Goal: Use online tool/utility: Utilize a website feature to perform a specific function

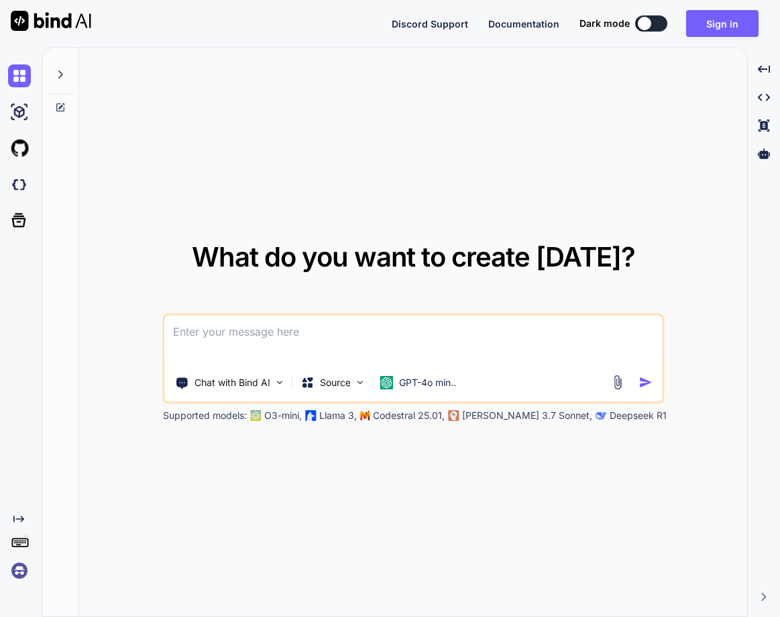
click at [407, 342] on textarea at bounding box center [413, 340] width 497 height 50
click at [22, 569] on img at bounding box center [19, 570] width 23 height 23
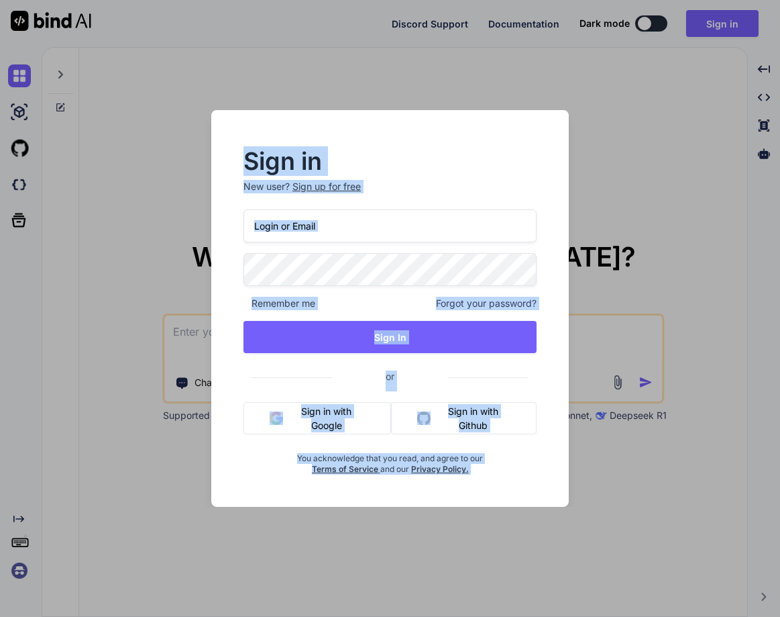
click at [22, 569] on div "Sign in New user? Sign up for free Remember me Forgot your password? Sign In or…" at bounding box center [390, 308] width 780 height 617
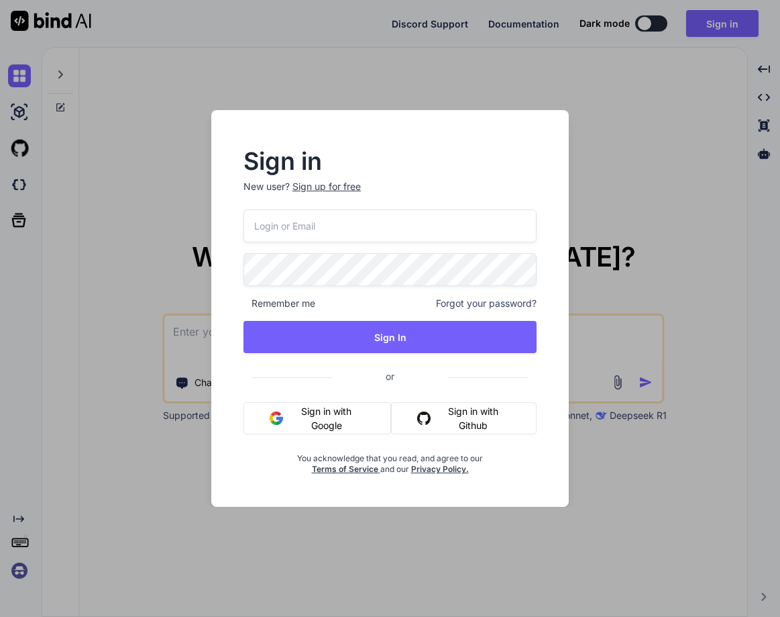
click at [22, 569] on img at bounding box center [19, 570] width 23 height 23
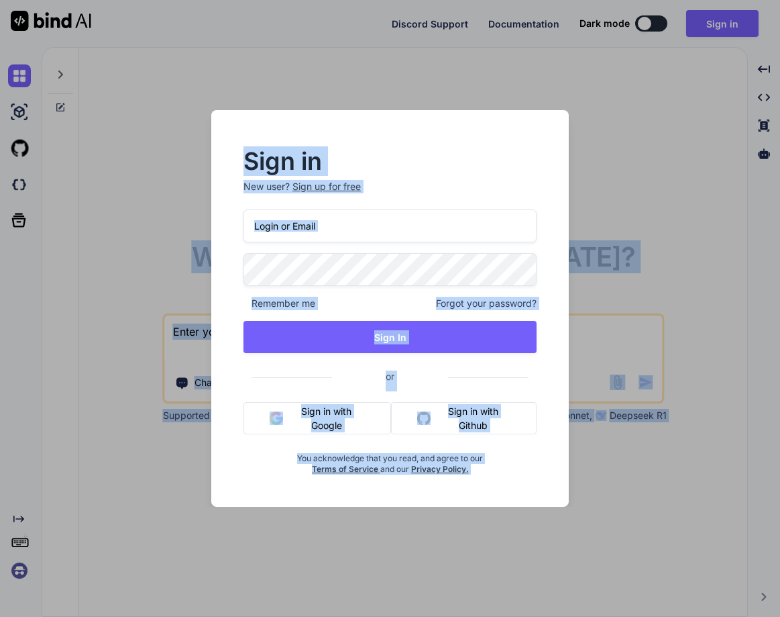
click at [22, 569] on div "Sign in New user? Sign up for free Remember me Forgot your password? Sign In or…" at bounding box center [390, 308] width 780 height 617
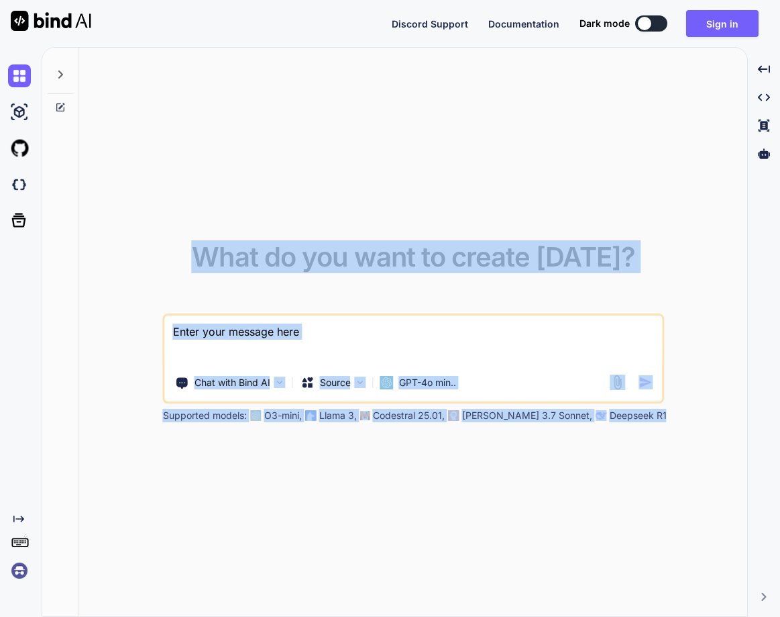
click at [22, 569] on img at bounding box center [19, 570] width 23 height 23
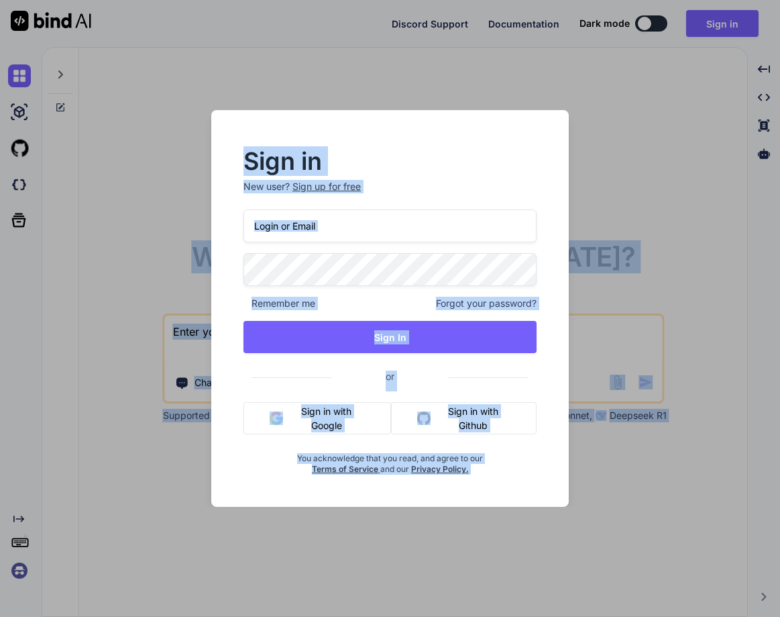
click at [99, 441] on div "Sign in New user? Sign up for free Remember me Forgot your password? Sign In or…" at bounding box center [390, 308] width 780 height 617
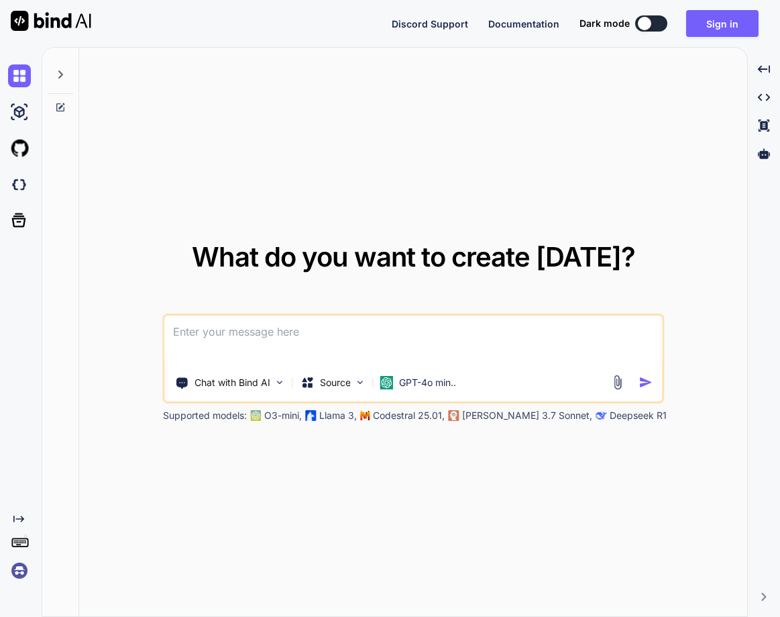
click at [34, 511] on div "Created with Pixso." at bounding box center [18, 320] width 36 height 524
click at [17, 570] on img at bounding box center [19, 570] width 23 height 23
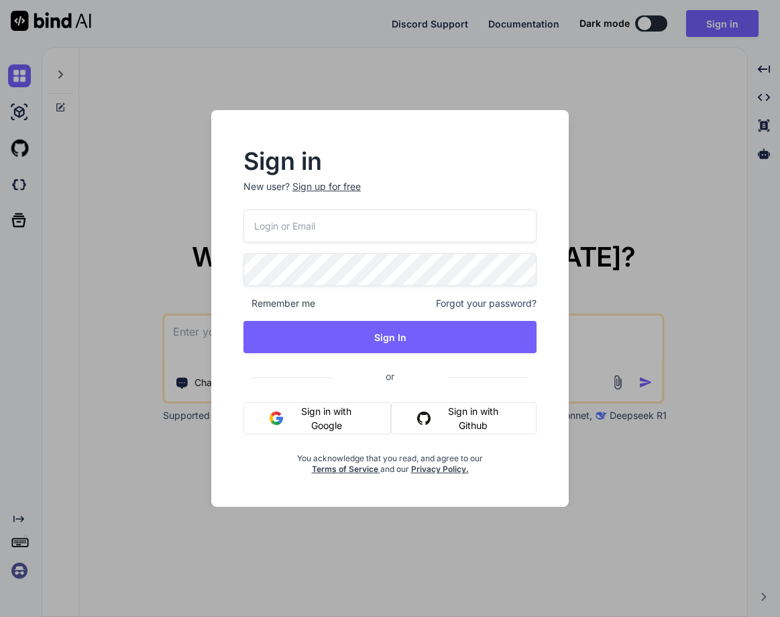
click at [317, 414] on button "Sign in with Google" at bounding box center [318, 418] width 148 height 32
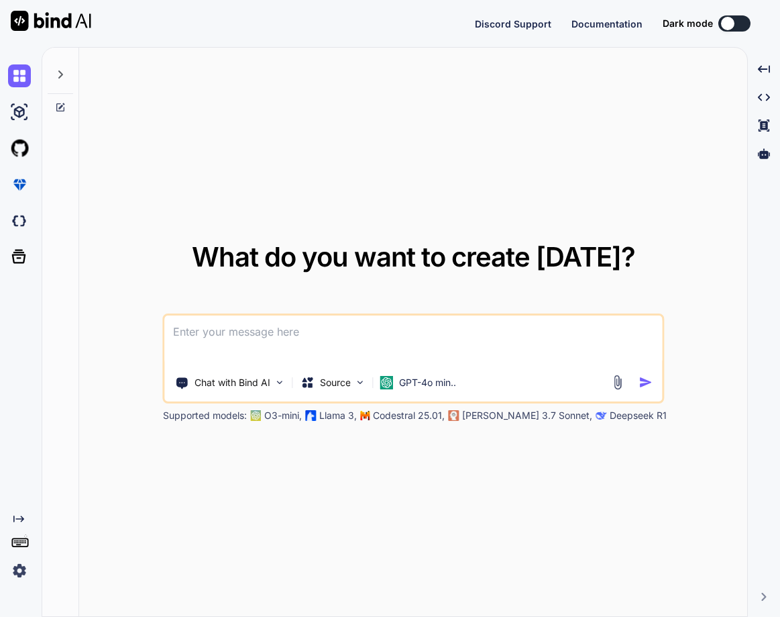
click at [414, 231] on div "What do you want to create today? Chat with Bind AI Source GPT-4o min.. Support…" at bounding box center [413, 333] width 668 height 570
click at [10, 572] on img at bounding box center [19, 570] width 23 height 23
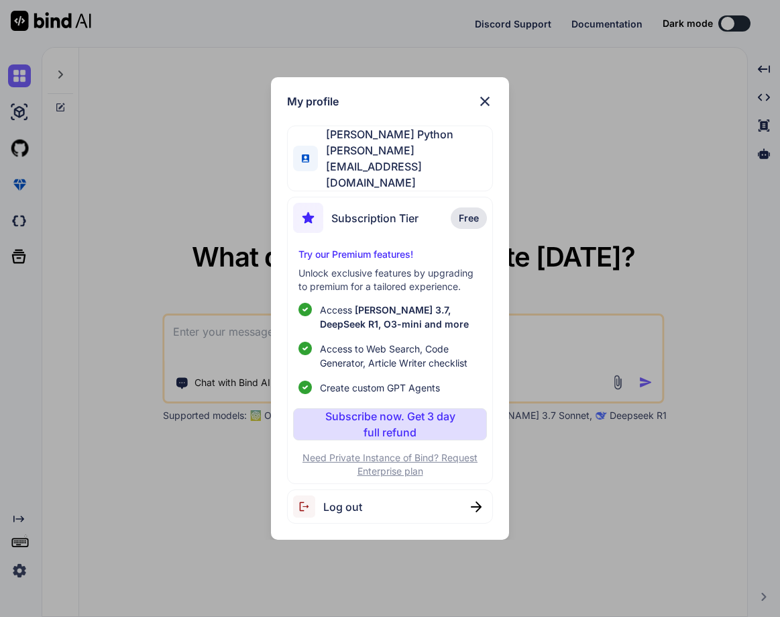
click at [351, 498] on span "Log out" at bounding box center [342, 506] width 39 height 16
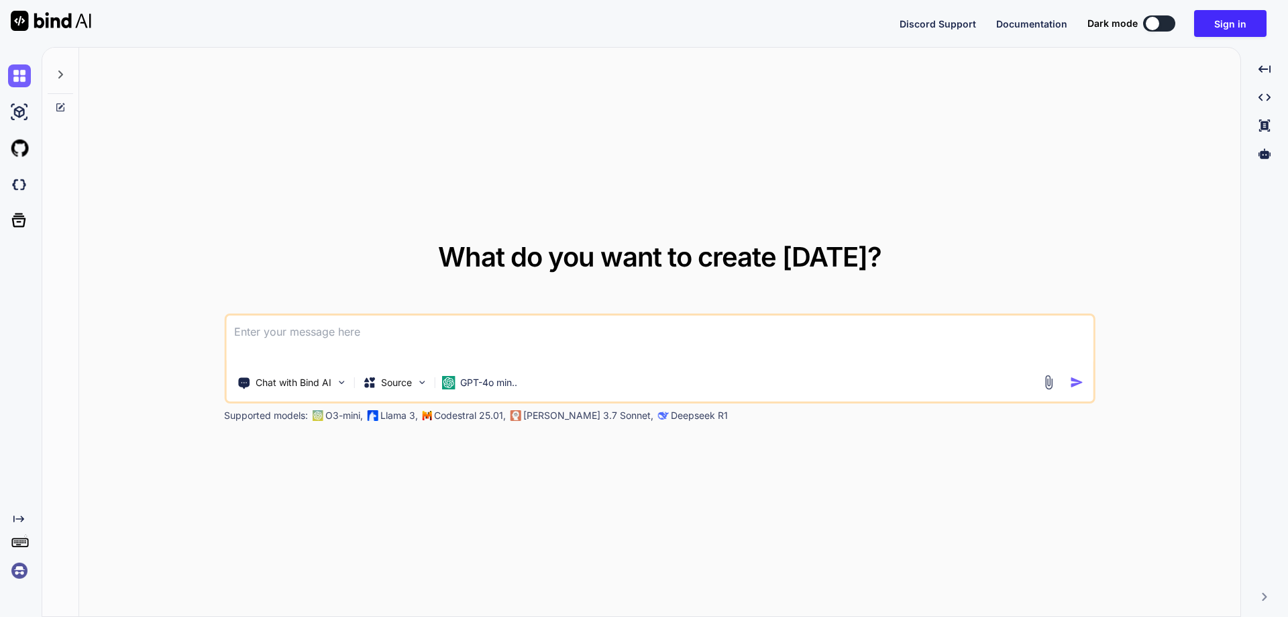
click at [15, 566] on img at bounding box center [19, 570] width 23 height 23
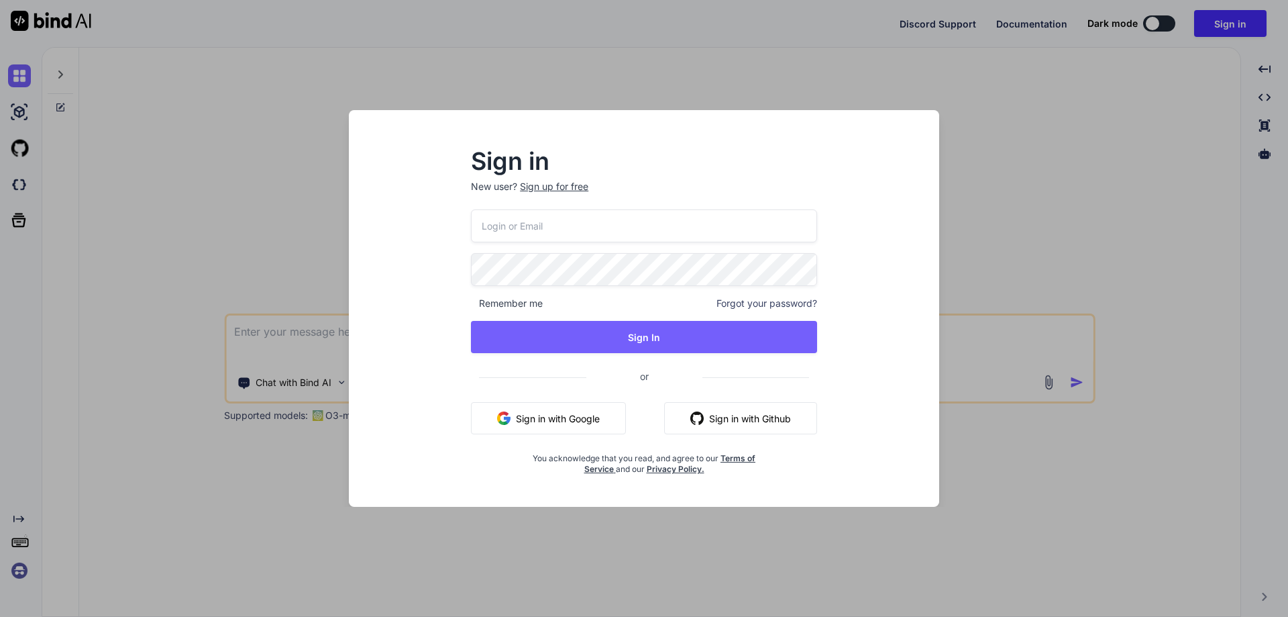
click at [526, 422] on button "Sign in with Google" at bounding box center [548, 418] width 155 height 32
click at [158, 236] on div "Sign in New user? Sign up for free Remember me Forgot your password? Sign In or…" at bounding box center [644, 308] width 1288 height 617
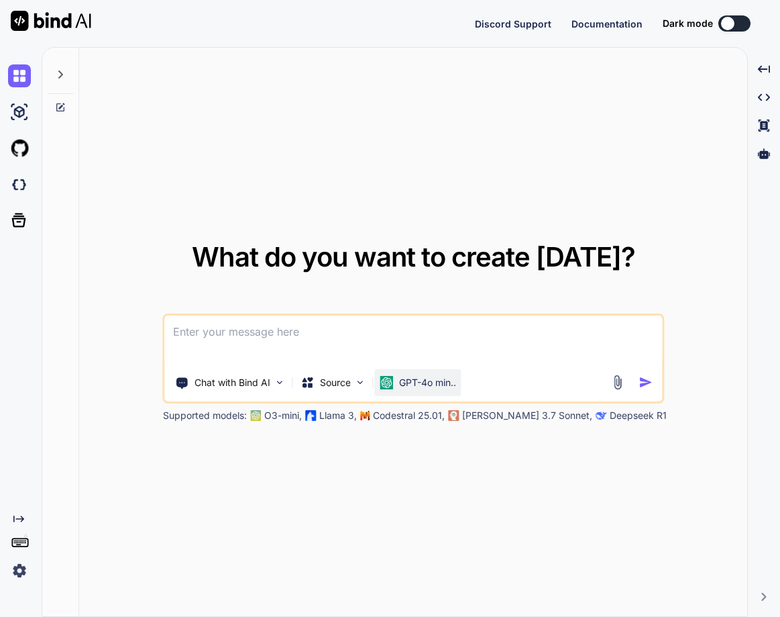
click at [416, 380] on p "GPT-4o min.." at bounding box center [427, 382] width 57 height 13
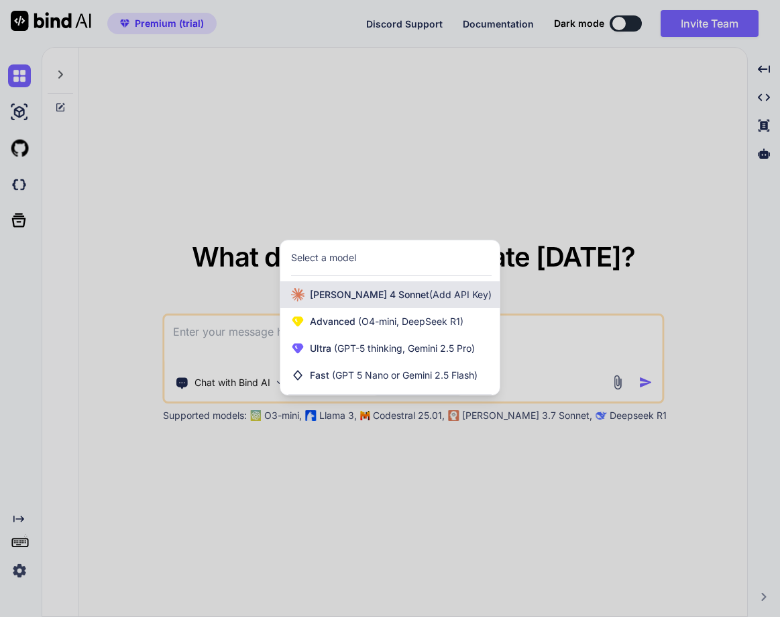
click at [429, 288] on span "(Add API Key)" at bounding box center [460, 293] width 62 height 11
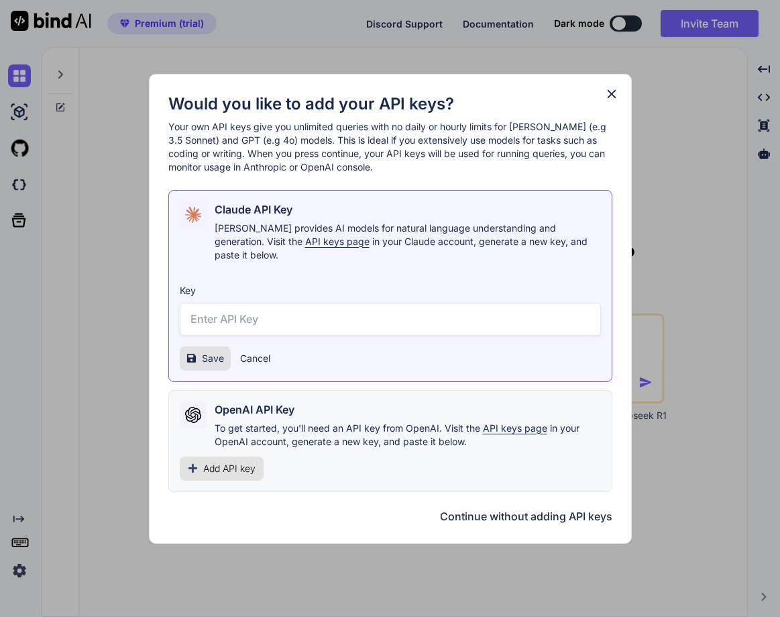
click at [329, 321] on input "text" at bounding box center [390, 319] width 421 height 33
click at [284, 304] on input "text" at bounding box center [390, 319] width 421 height 33
paste input "sk-ant-api03-DsAZfFEGdiDV96zNp1ANBonPjOekJbiXAASBWlQIzWEVIh3BQEA0zH0DL24Mddu2i9…"
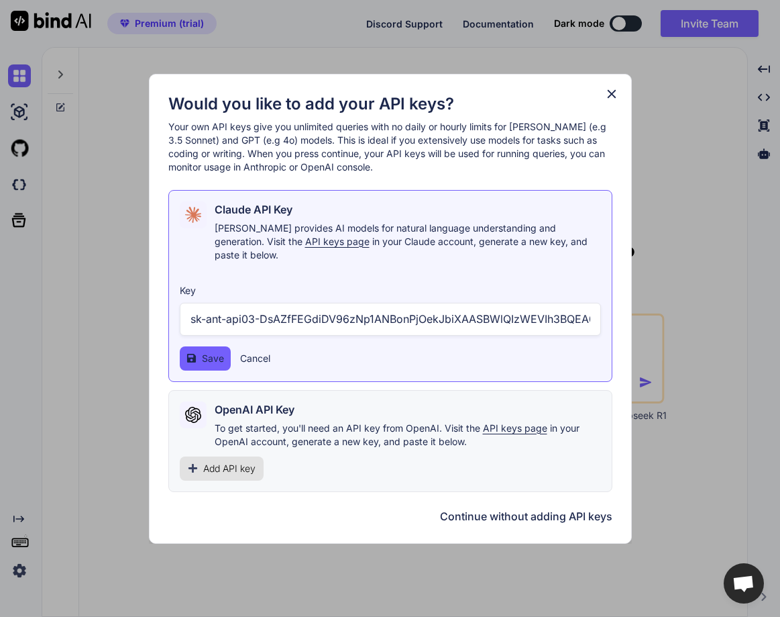
scroll to position [0, 303]
type input "sk-ant-api03-DsAZfFEGdiDV96zNp1ANBonPjOekJbiXAASBWlQIzWEVIh3BQEA0zH0DL24Mddu2i9…"
click at [207, 352] on span "Save" at bounding box center [213, 358] width 22 height 13
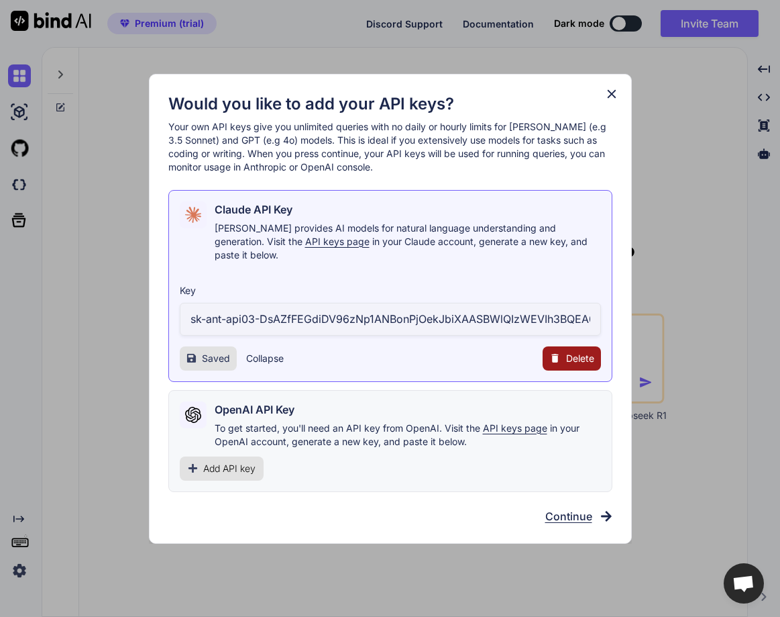
click at [262, 354] on button "Collapse" at bounding box center [265, 358] width 38 height 13
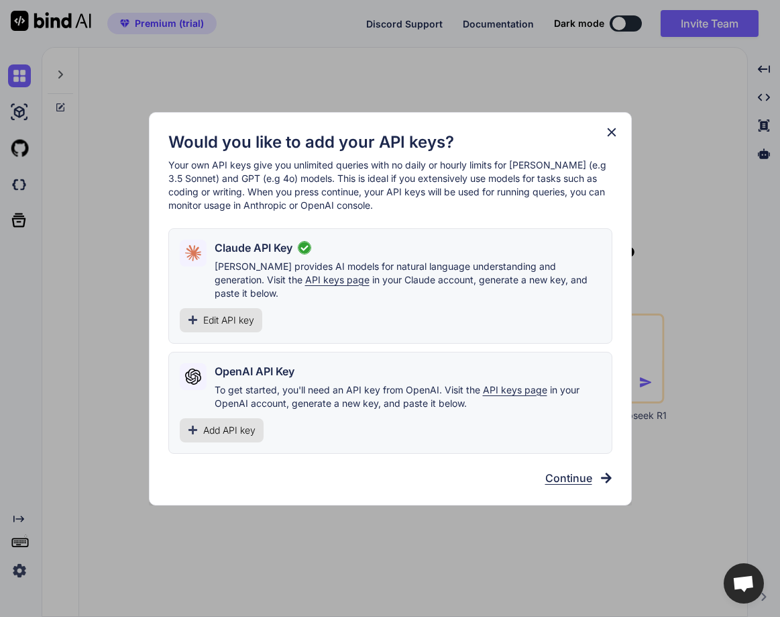
click at [207, 313] on span "Edit API key" at bounding box center [228, 319] width 51 height 13
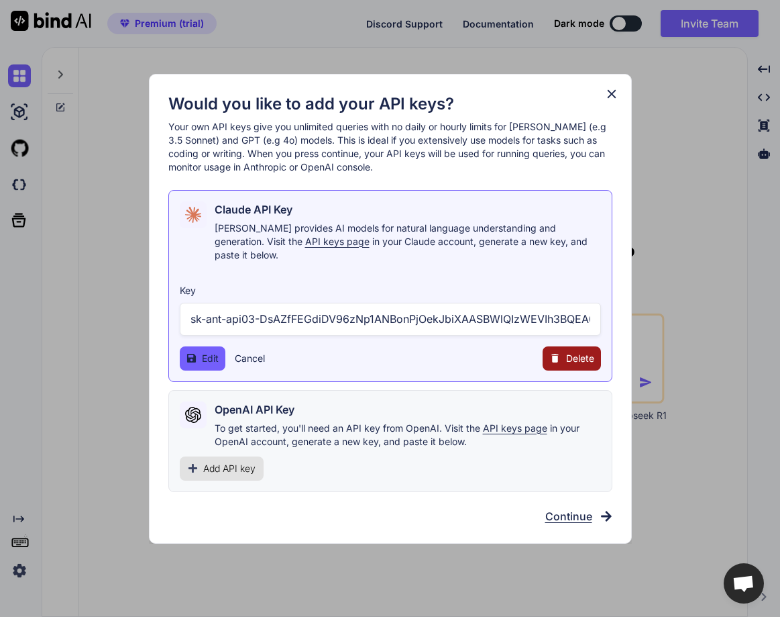
click at [383, 316] on input "sk-ant-api03-DsAZfFEGdiDV96zNp1ANBonPjOekJbiXAASBWlQIzWEVIh3BQEA0zH0DL24Mddu2i9…" at bounding box center [390, 319] width 421 height 33
type input "sk-ant-api03-DsAZfFEGdiDV96zNp1ANBonPjOekJbiXAASBWlQIzWEVIh3BQEA0zH0DL24Mddu2i9…"
click at [201, 346] on button "Edit" at bounding box center [203, 358] width 46 height 24
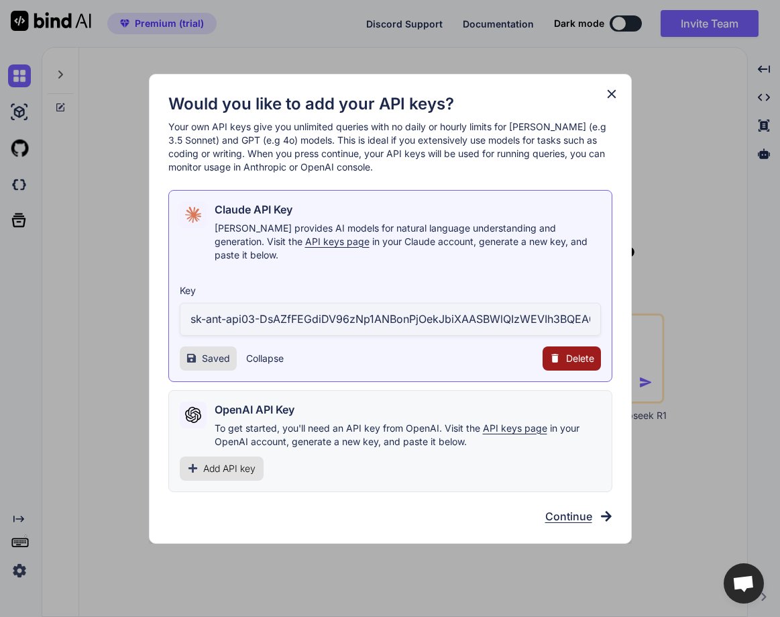
click at [611, 98] on icon at bounding box center [611, 94] width 15 height 15
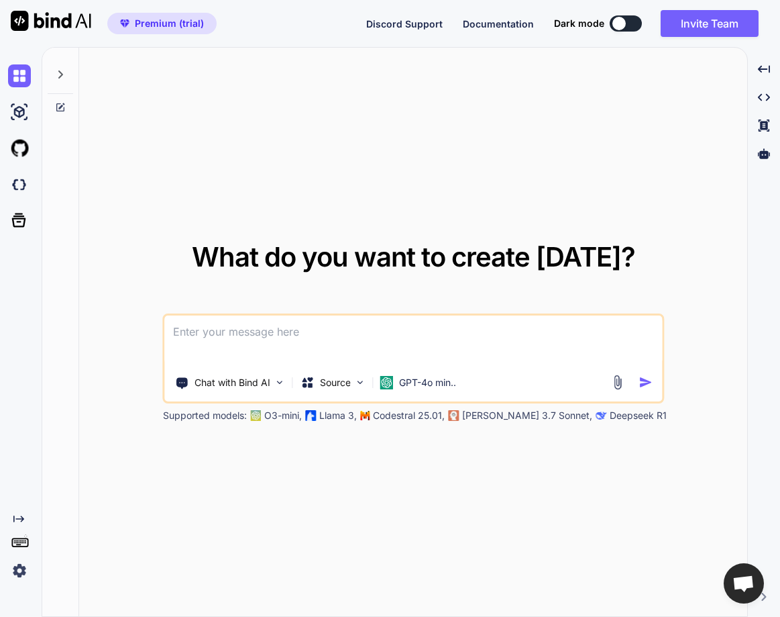
click at [234, 346] on textarea at bounding box center [413, 340] width 497 height 50
type textarea "hello"
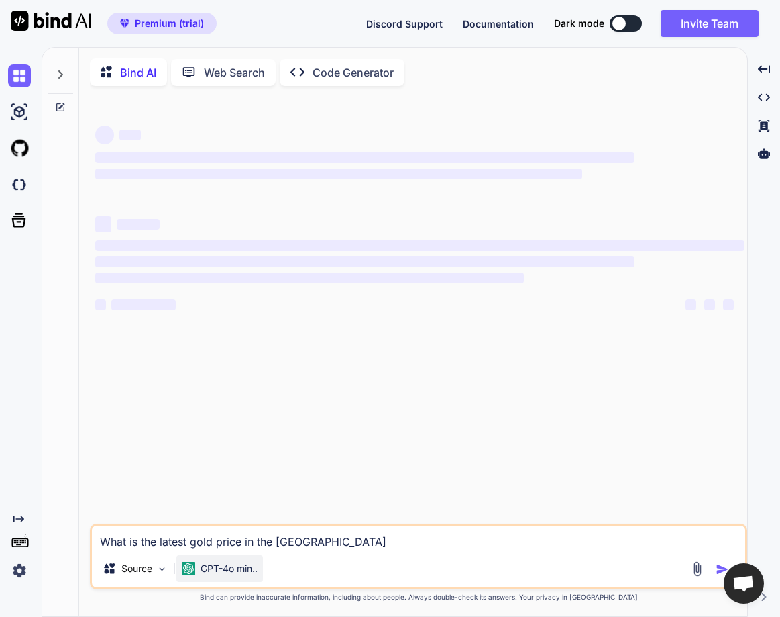
click at [231, 570] on p "GPT-4o min.." at bounding box center [229, 568] width 57 height 13
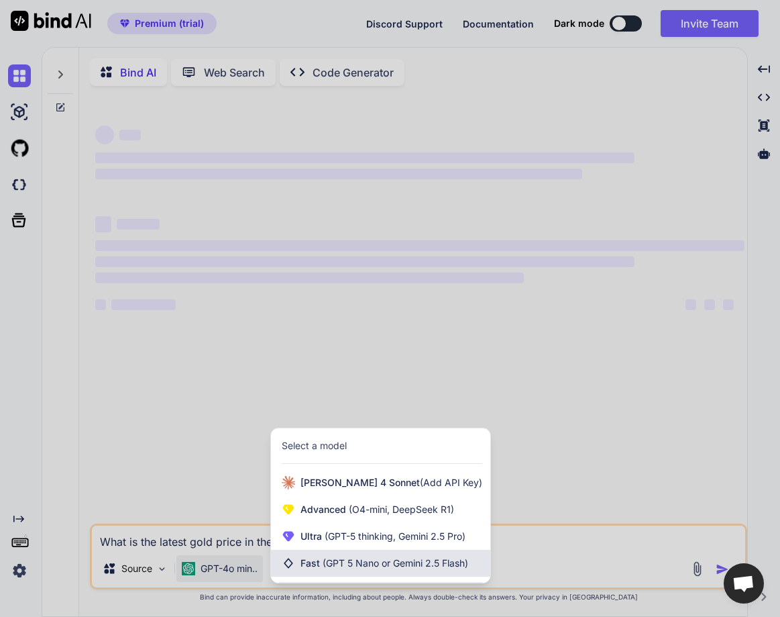
click at [316, 566] on span "Fast (GPT 5 Nano or Gemini 2.5 Flash)" at bounding box center [385, 562] width 168 height 13
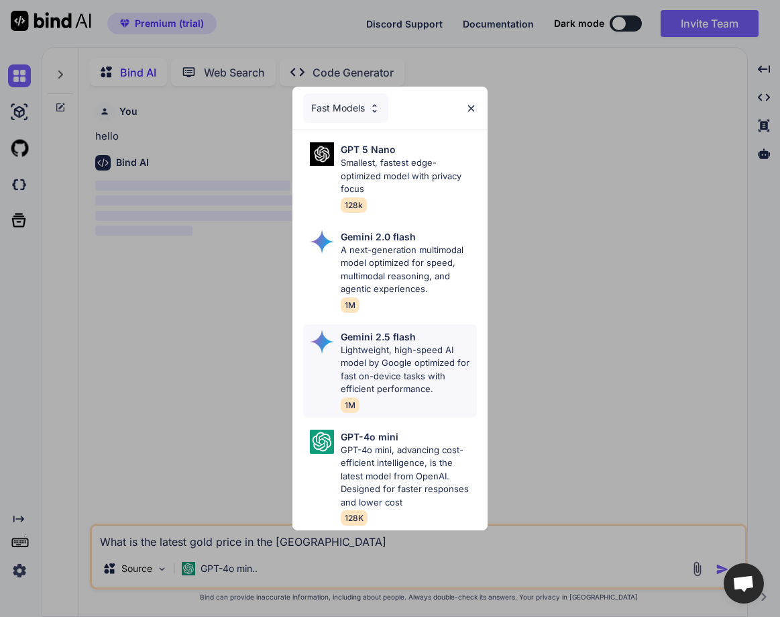
scroll to position [5, 0]
click at [361, 106] on div "Fast Models" at bounding box center [345, 108] width 85 height 30
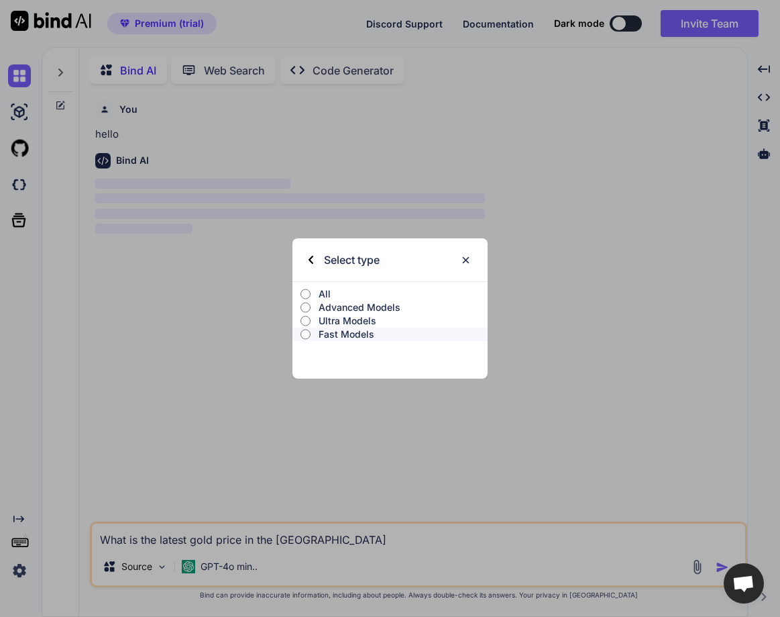
click at [346, 313] on p "Advanced Models" at bounding box center [403, 307] width 169 height 13
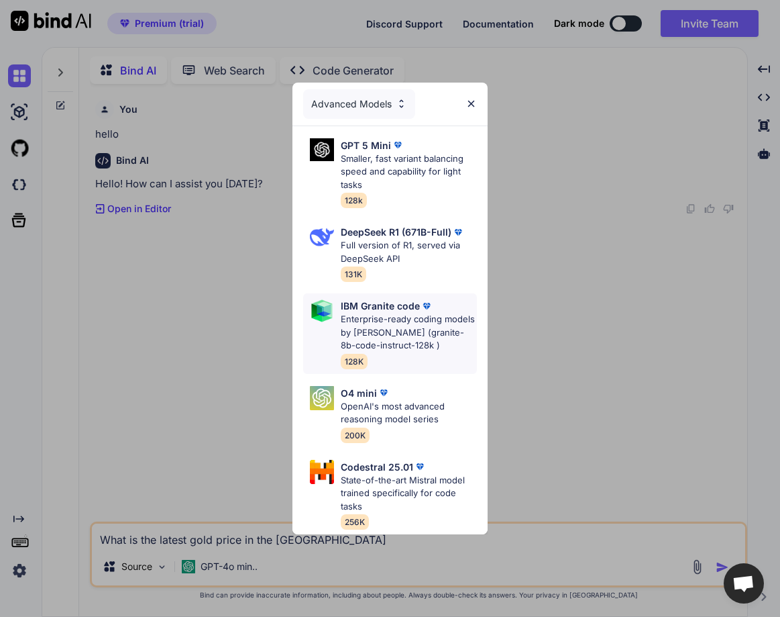
scroll to position [0, 0]
click at [354, 89] on div "Advanced Models" at bounding box center [359, 104] width 112 height 30
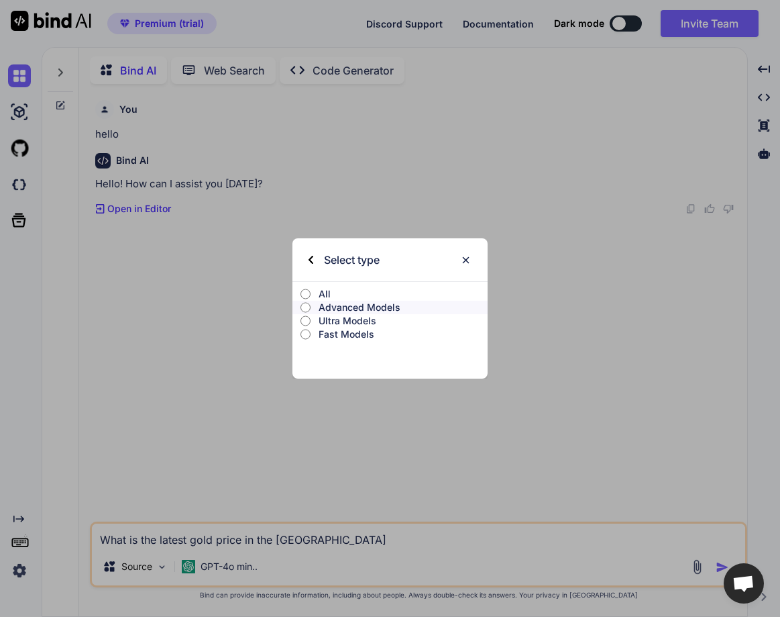
click at [341, 321] on p "Ultra Models" at bounding box center [403, 320] width 169 height 13
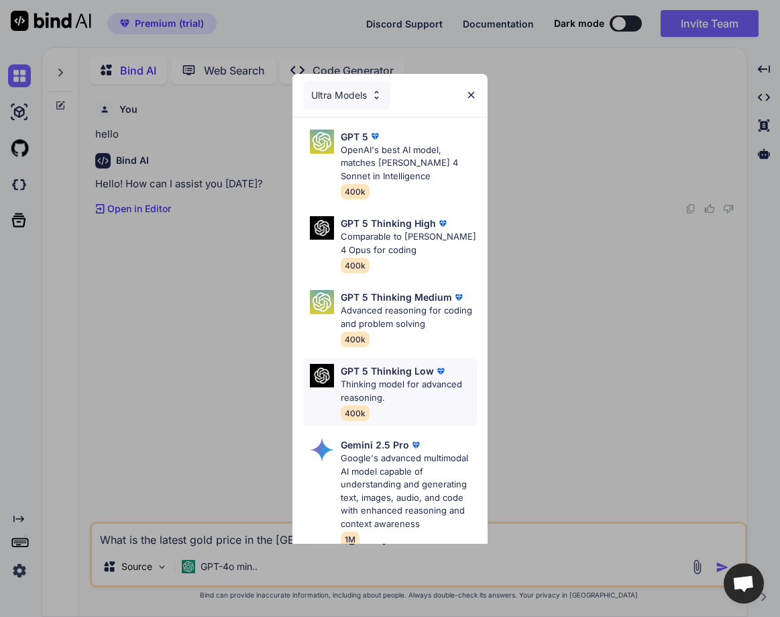
scroll to position [267, 0]
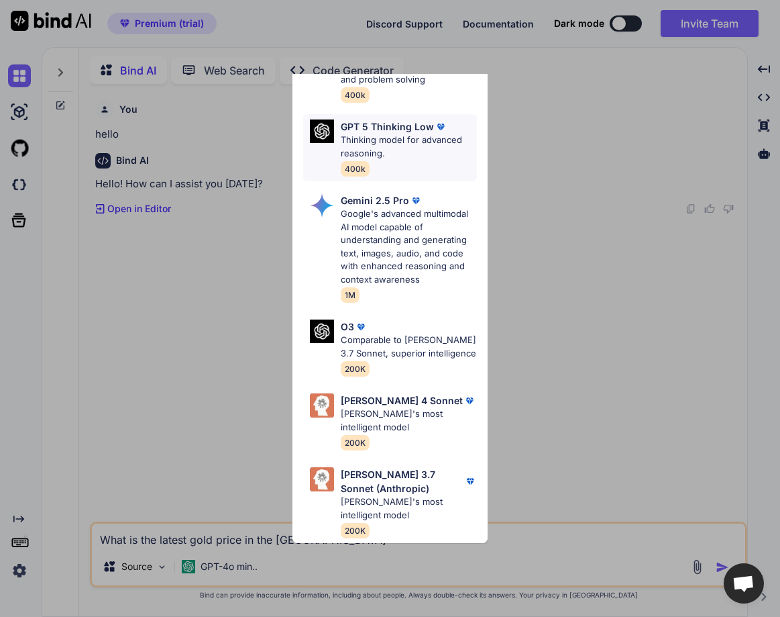
click at [346, 407] on p "Claude's most intelligent model" at bounding box center [409, 420] width 136 height 26
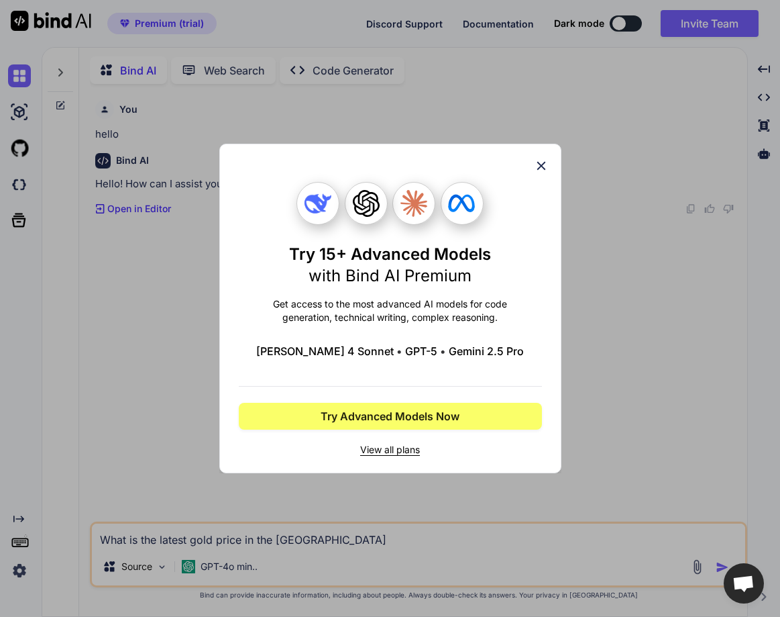
click at [547, 162] on icon at bounding box center [541, 165] width 15 height 15
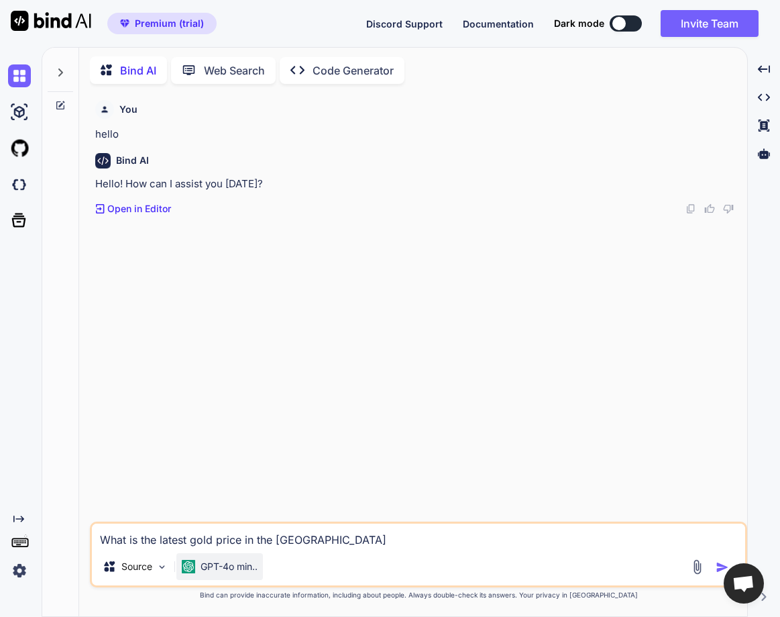
click at [203, 573] on div "GPT-4o min.." at bounding box center [219, 566] width 87 height 27
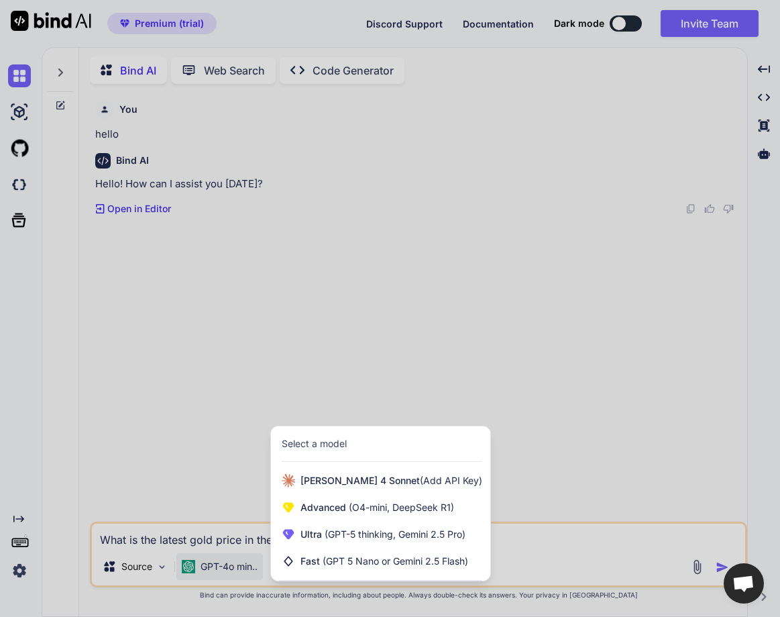
click at [203, 573] on div at bounding box center [390, 308] width 780 height 617
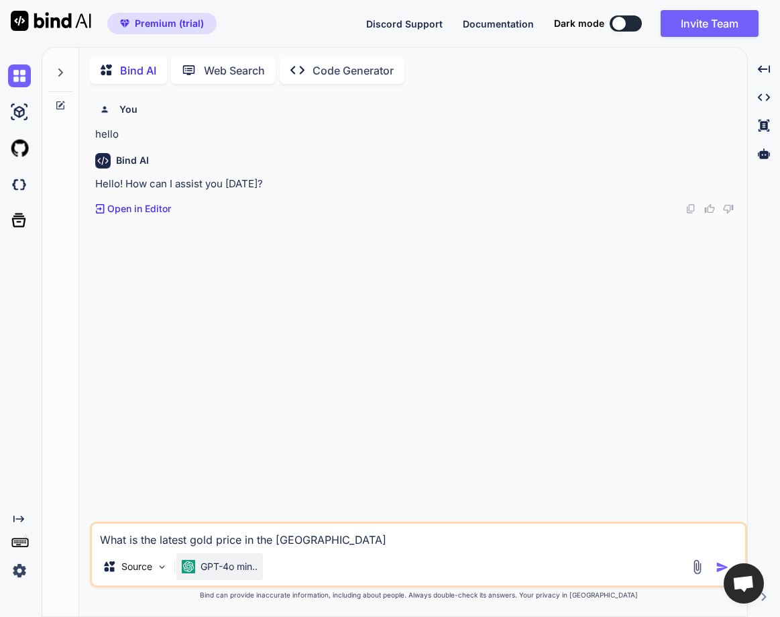
click at [203, 573] on div "GPT-4o min.." at bounding box center [219, 566] width 87 height 27
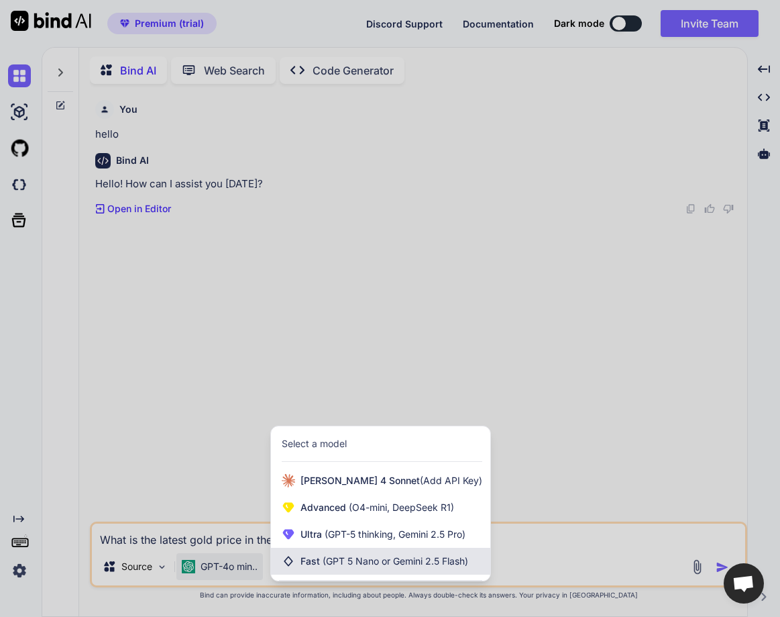
click at [336, 558] on span "(GPT 5 Nano or Gemini 2.5 Flash)" at bounding box center [396, 560] width 146 height 11
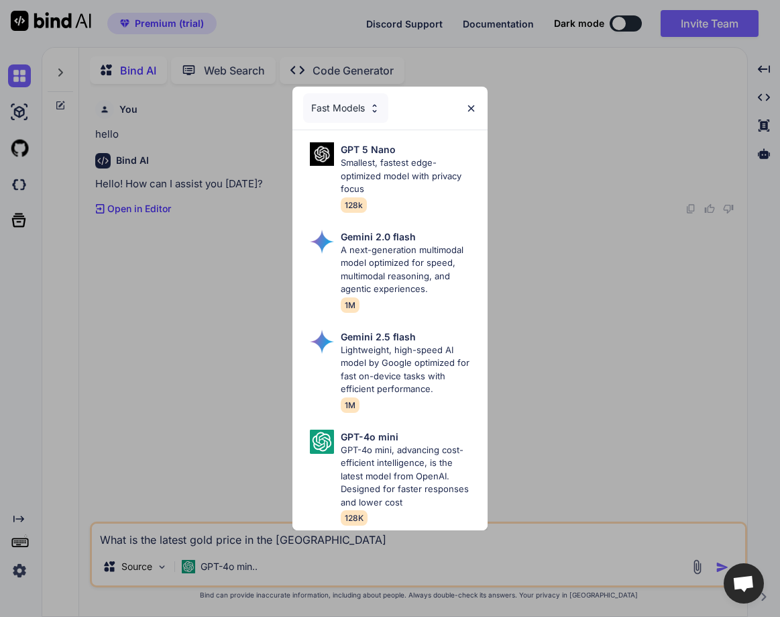
click at [357, 96] on div "Fast Models" at bounding box center [345, 108] width 85 height 30
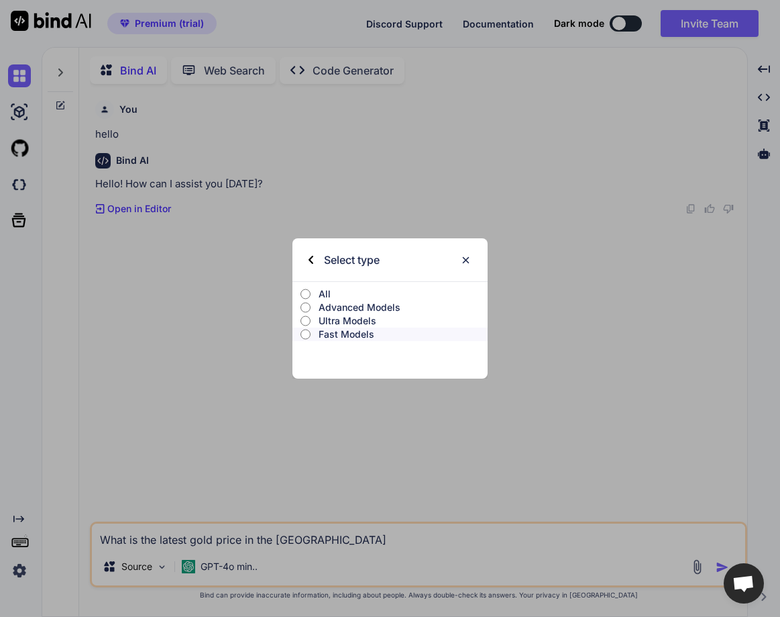
click at [341, 317] on p "Ultra Models" at bounding box center [403, 320] width 169 height 13
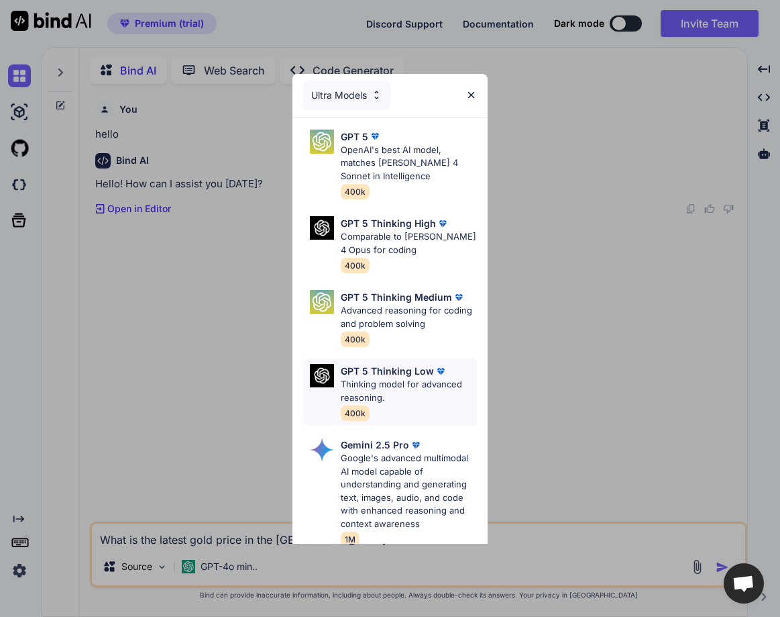
scroll to position [267, 0]
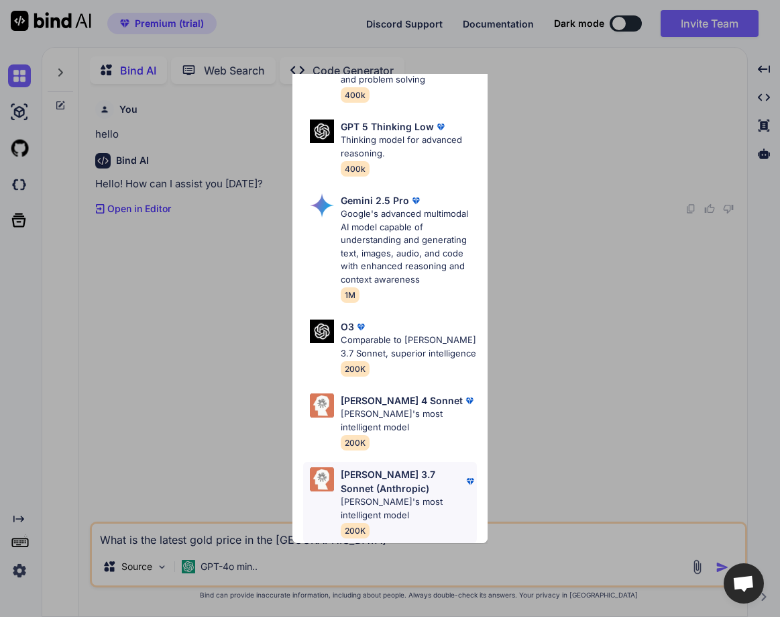
click at [354, 480] on p "Claude 3.7 Sonnet (Anthropic)" at bounding box center [402, 481] width 123 height 28
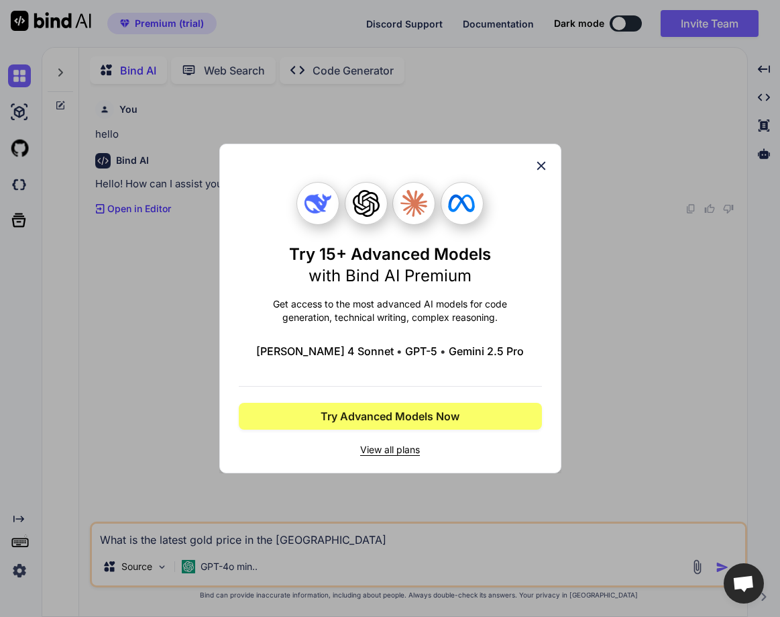
scroll to position [0, 0]
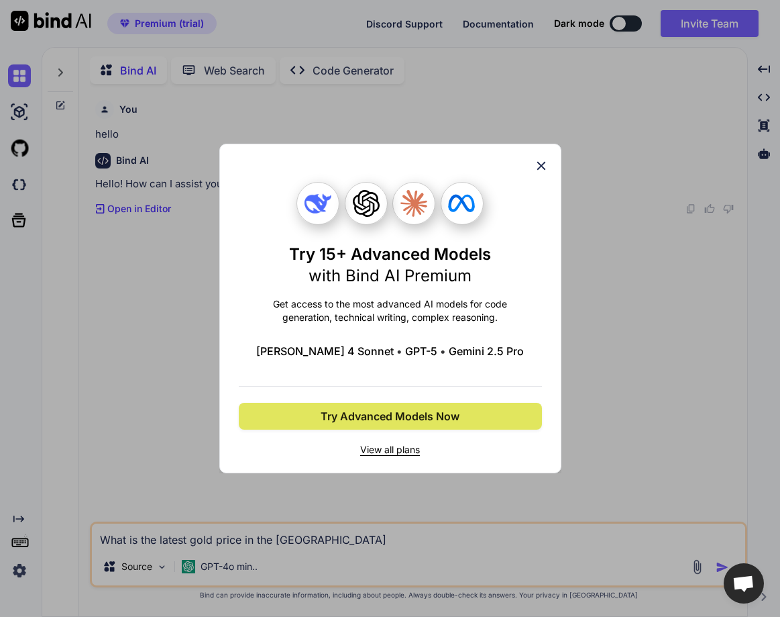
click at [419, 422] on span "Try Advanced Models Now" at bounding box center [390, 416] width 139 height 16
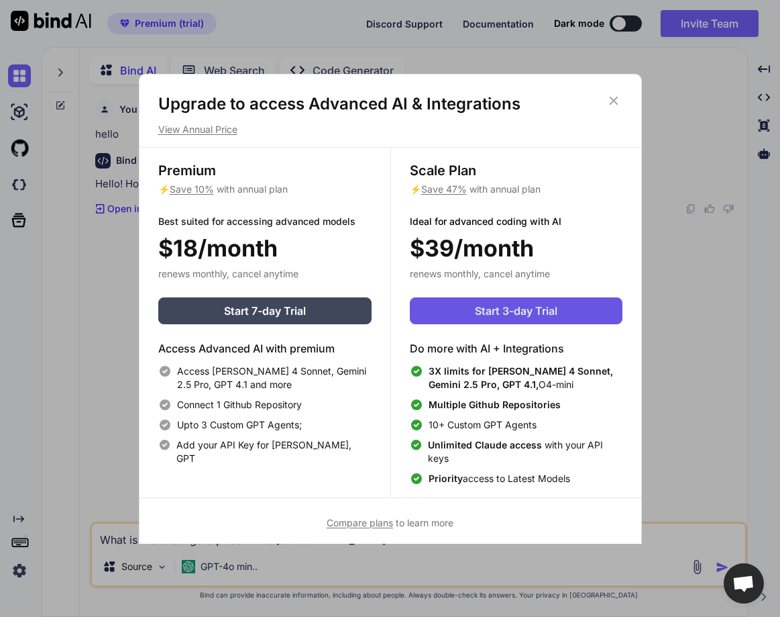
click at [467, 309] on button "Start 3-day Trial" at bounding box center [516, 310] width 213 height 27
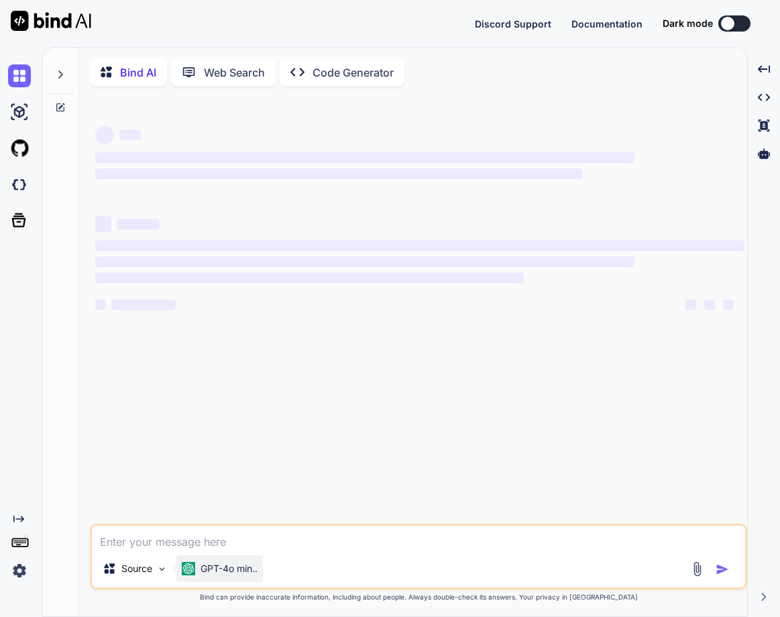
click at [237, 567] on p "GPT-4o min.." at bounding box center [229, 568] width 57 height 13
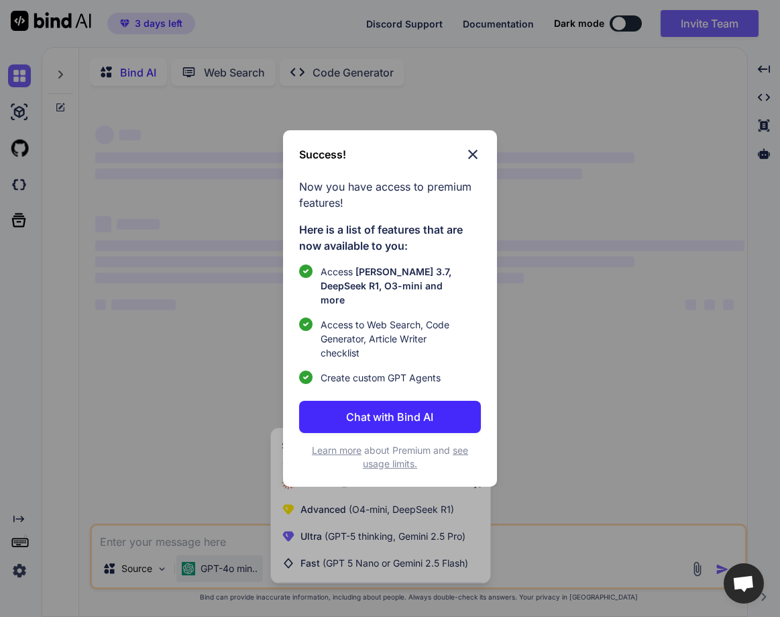
click at [477, 153] on img at bounding box center [473, 154] width 16 height 16
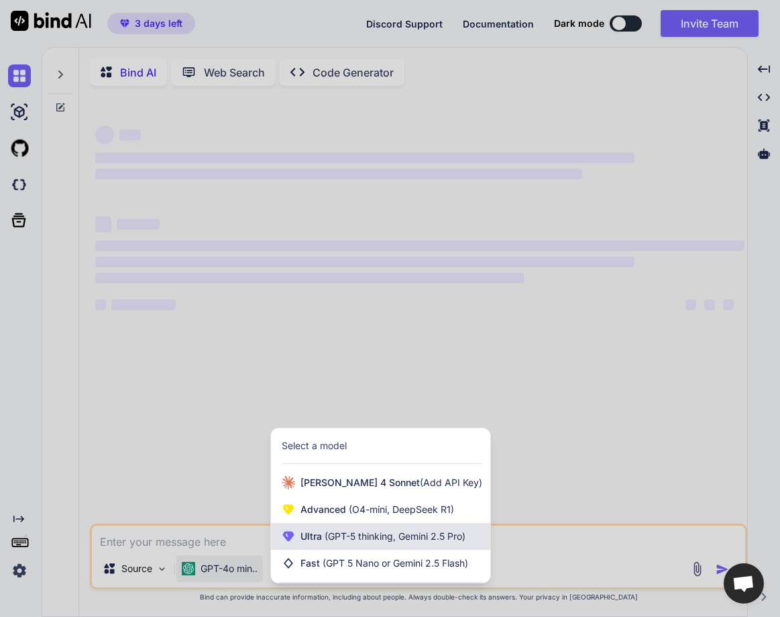
click at [316, 535] on span "Ultra (GPT-5 thinking, Gemini 2.5 Pro)" at bounding box center [383, 535] width 165 height 13
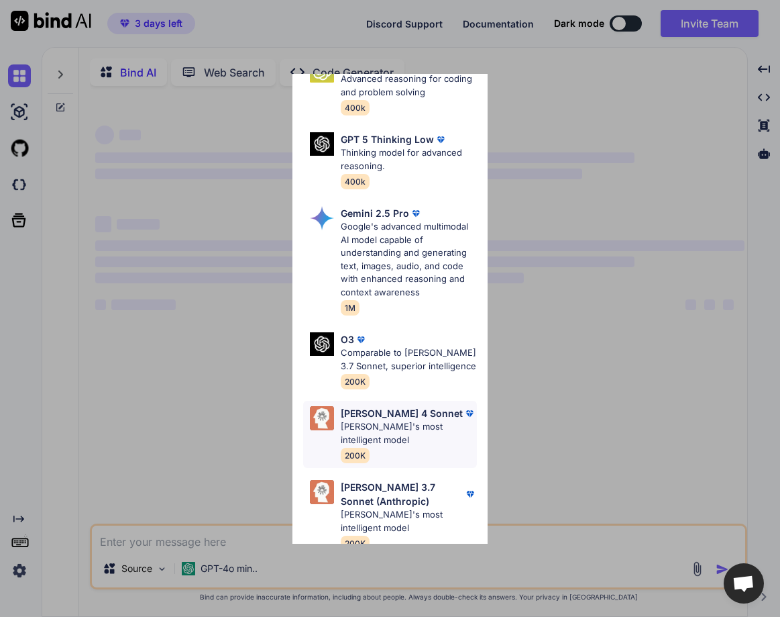
scroll to position [267, 0]
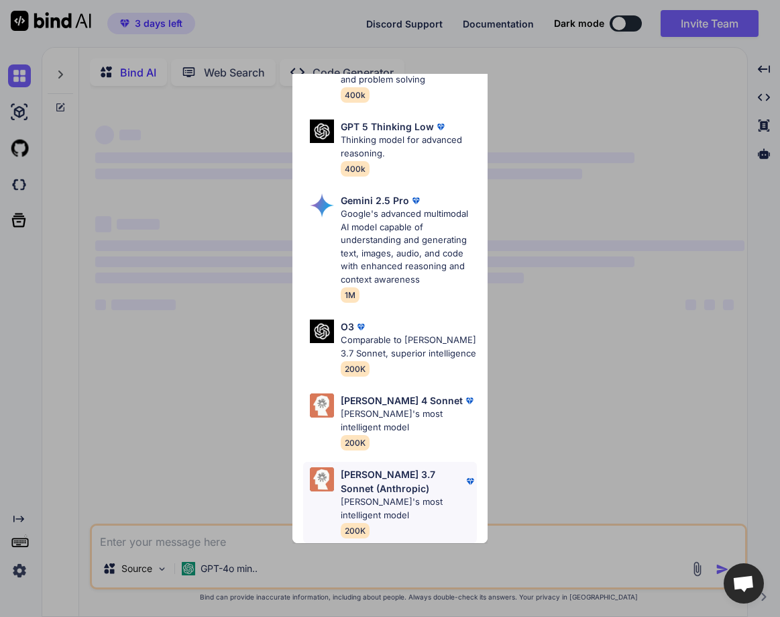
click at [384, 473] on p "[PERSON_NAME] 3.7 Sonnet (Anthropic)" at bounding box center [402, 481] width 123 height 28
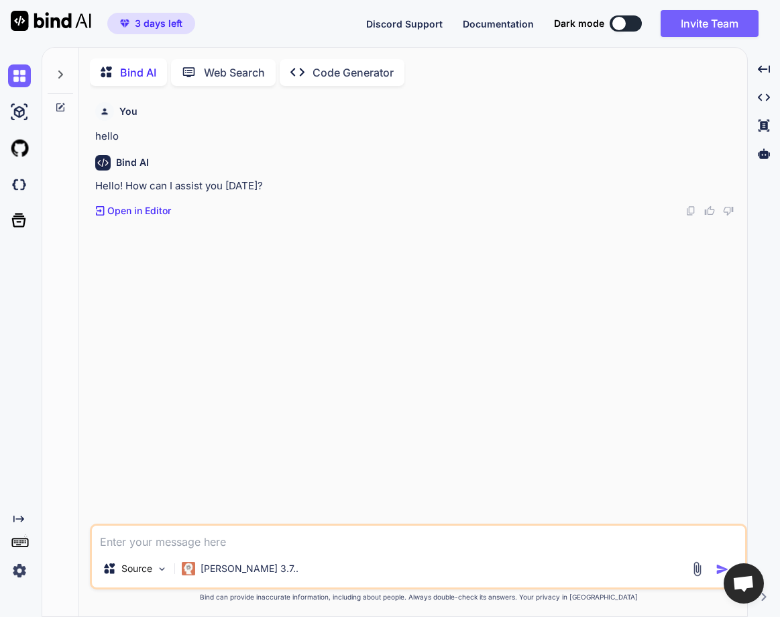
scroll to position [5, 0]
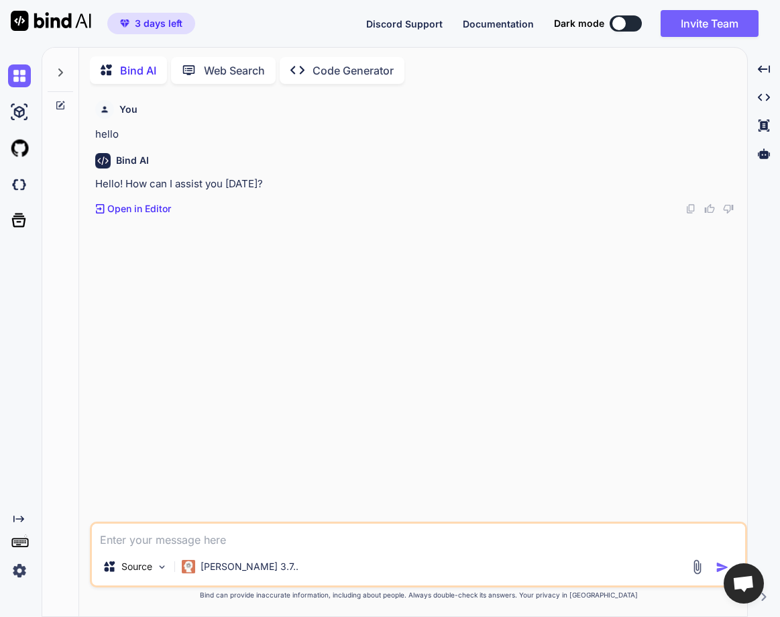
click at [184, 537] on textarea at bounding box center [418, 535] width 653 height 24
type textarea "x"
type textarea "h"
type textarea "x"
type textarea "he"
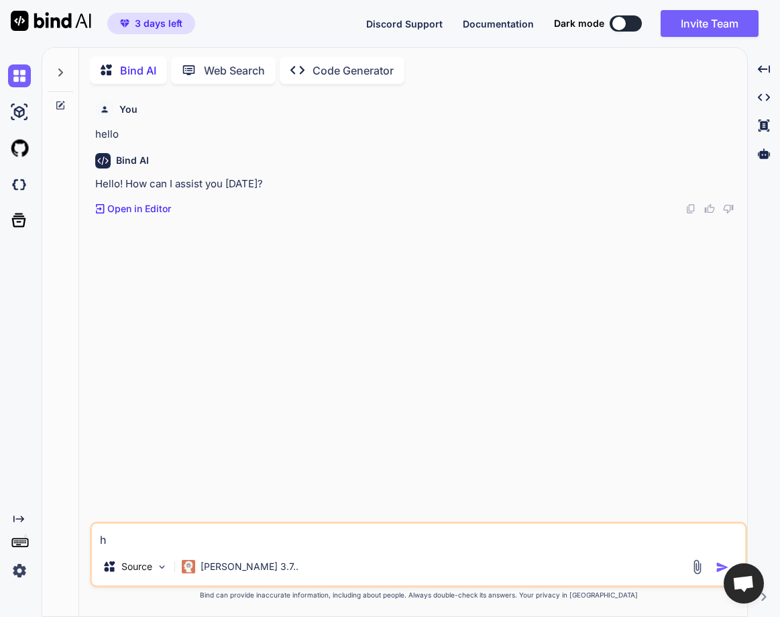
type textarea "x"
type textarea "hel"
type textarea "x"
type textarea "hell"
type textarea "x"
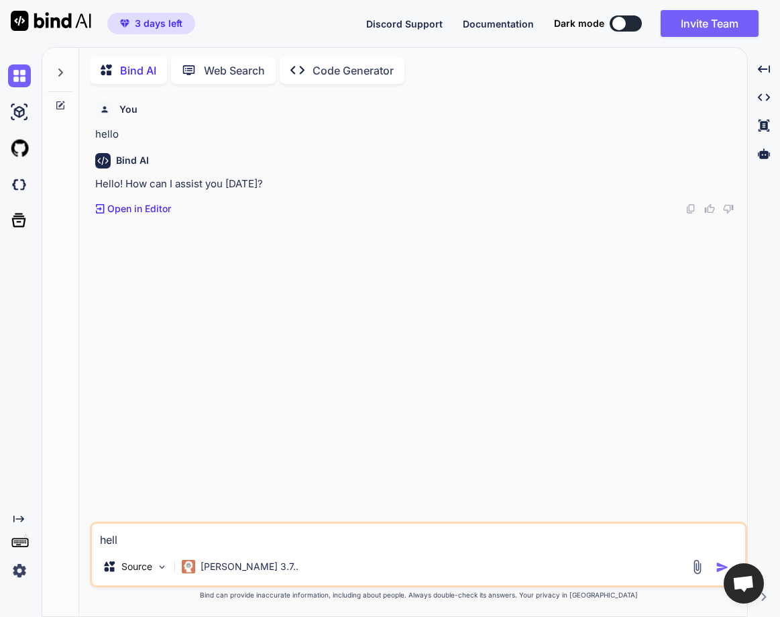
type textarea "hello"
type textarea "x"
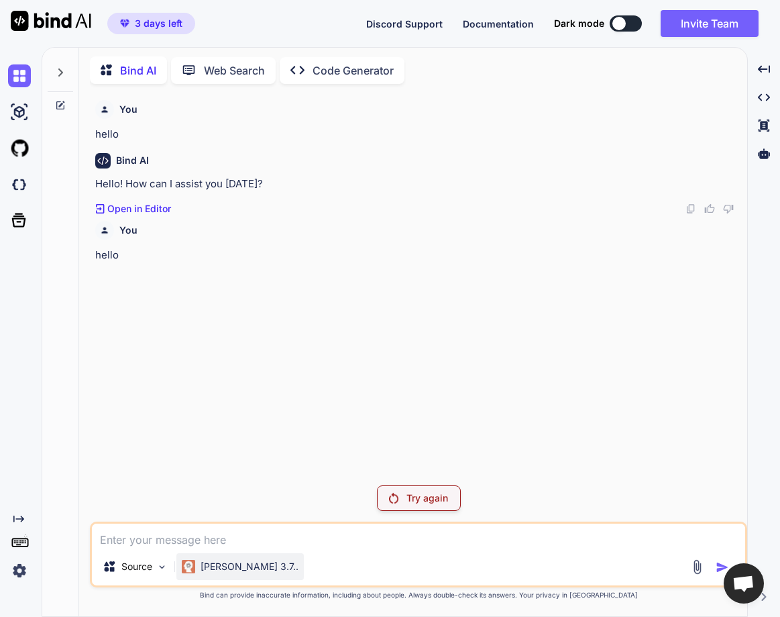
click at [193, 561] on img at bounding box center [188, 566] width 13 height 13
click at [220, 578] on div "[PERSON_NAME] 3.7.." at bounding box center [239, 566] width 127 height 27
click at [15, 571] on img at bounding box center [19, 570] width 23 height 23
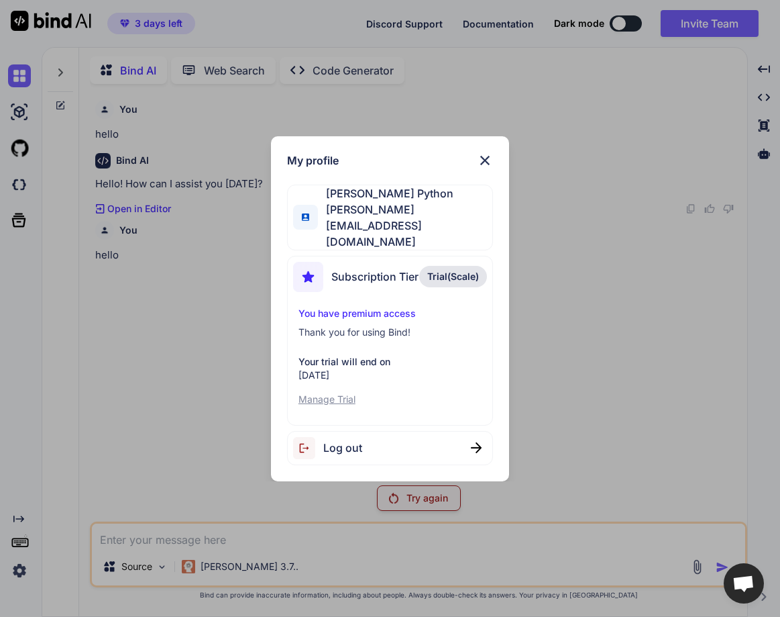
click at [199, 415] on div "My profile [PERSON_NAME] Python [PERSON_NAME][EMAIL_ADDRESS][DOMAIN_NAME] Subsc…" at bounding box center [390, 308] width 780 height 617
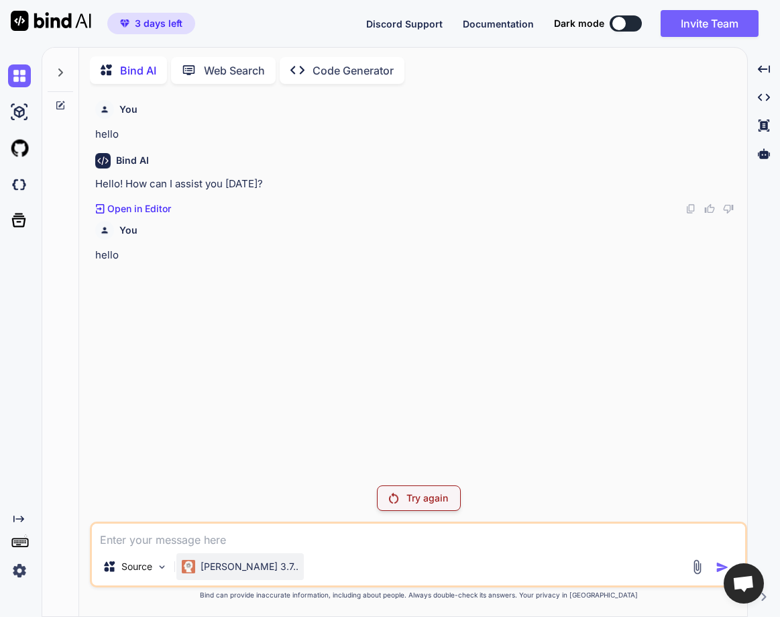
click at [224, 574] on div "[PERSON_NAME] 3.7.." at bounding box center [239, 566] width 127 height 27
click at [409, 424] on div "You hello Bind AI Hello! How can I assist you [DATE]? Created with Pixso. Open …" at bounding box center [420, 285] width 655 height 380
click at [231, 574] on div "[PERSON_NAME] 3.7.." at bounding box center [239, 566] width 127 height 27
click at [224, 568] on p "[PERSON_NAME] 3.7.." at bounding box center [250, 566] width 98 height 13
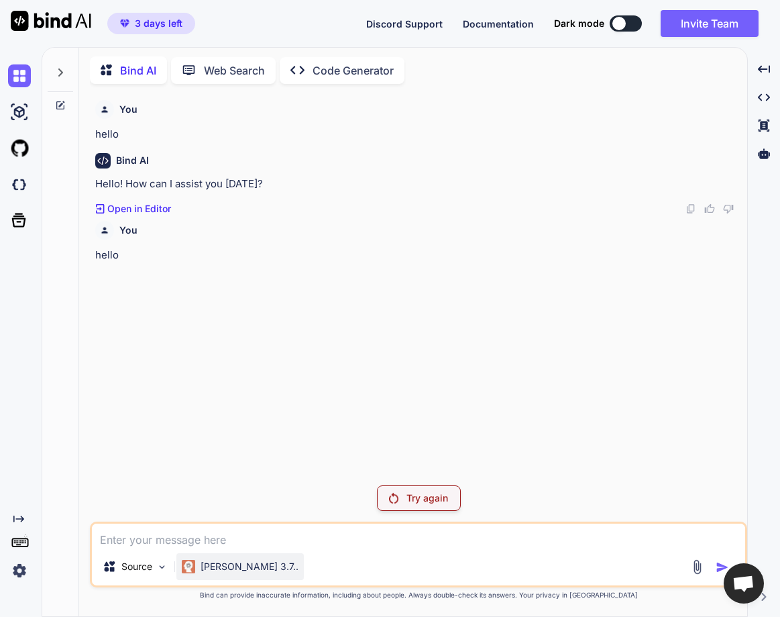
click at [209, 567] on p "[PERSON_NAME] 3.7.." at bounding box center [250, 566] width 98 height 13
click at [205, 571] on p "[PERSON_NAME] 3.7.." at bounding box center [250, 566] width 98 height 13
click at [197, 554] on div "[PERSON_NAME] 3.7.." at bounding box center [239, 566] width 127 height 27
click at [196, 551] on div "Source Claude 3.7.." at bounding box center [418, 554] width 657 height 66
click at [275, 315] on div "You hello Bind AI Hello! How can I assist you [DATE]? Created with Pixso. Open …" at bounding box center [420, 285] width 655 height 380
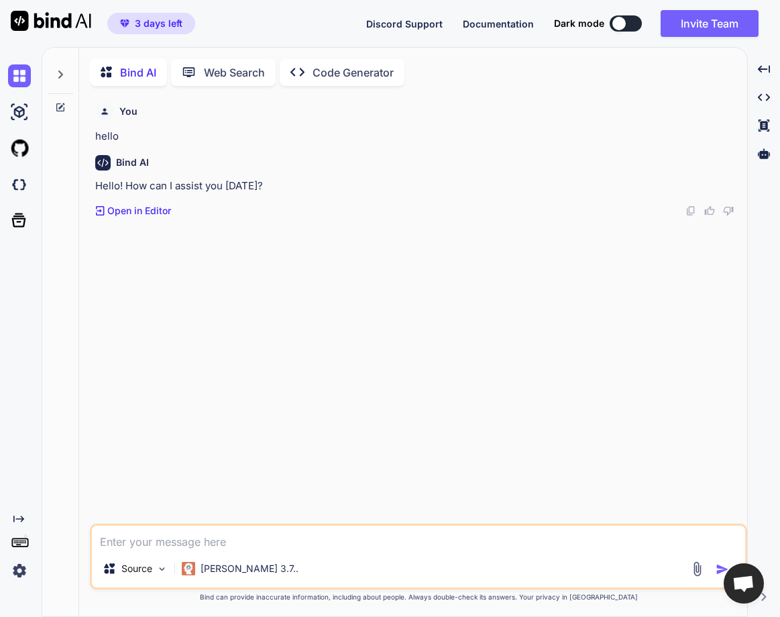
scroll to position [5, 0]
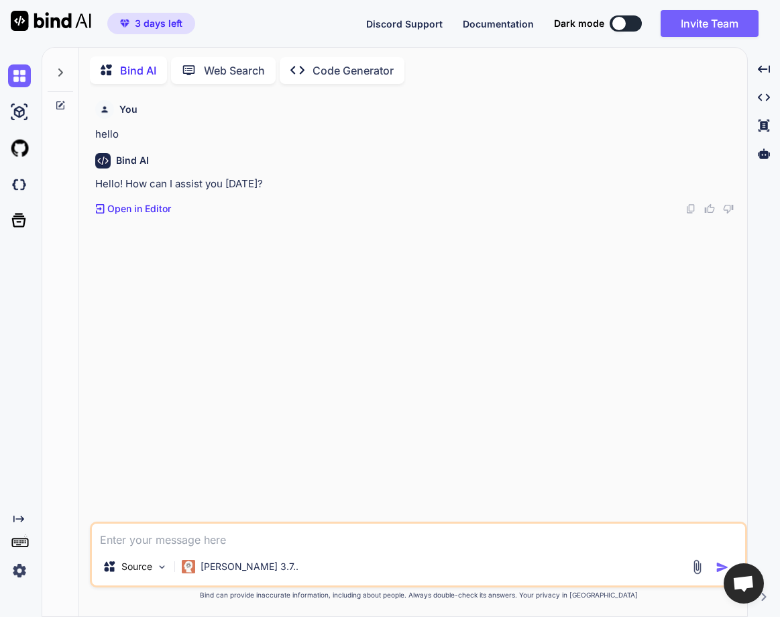
click at [62, 61] on div at bounding box center [60, 69] width 25 height 46
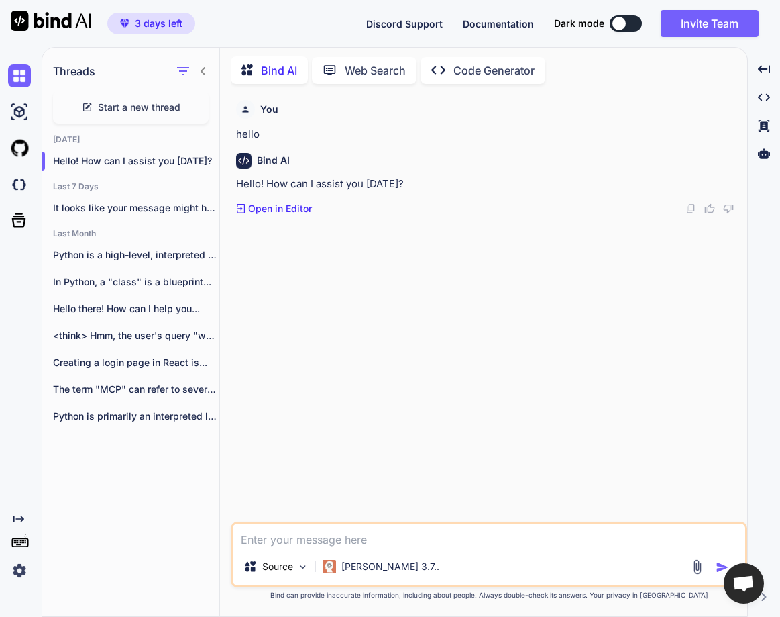
click at [107, 113] on div "Start a new thread" at bounding box center [131, 107] width 156 height 32
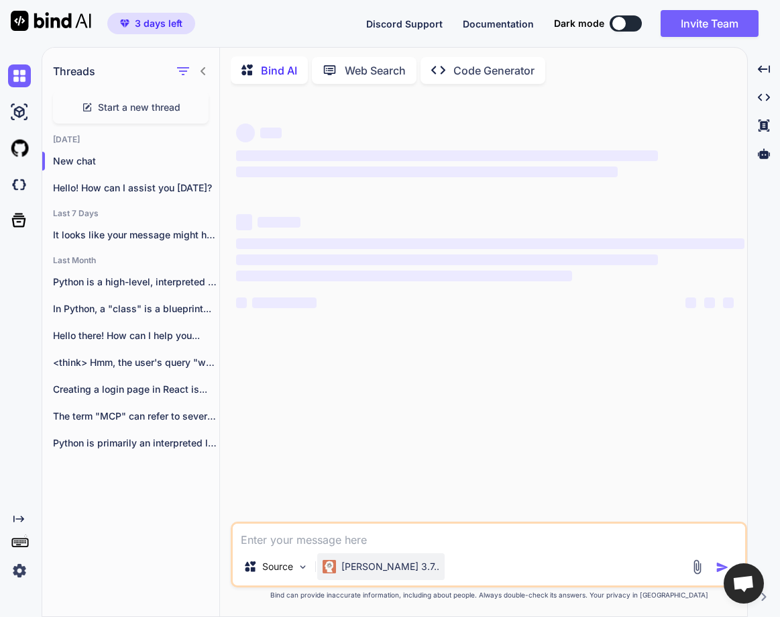
click at [340, 568] on div "[PERSON_NAME] 3.7.." at bounding box center [381, 566] width 117 height 13
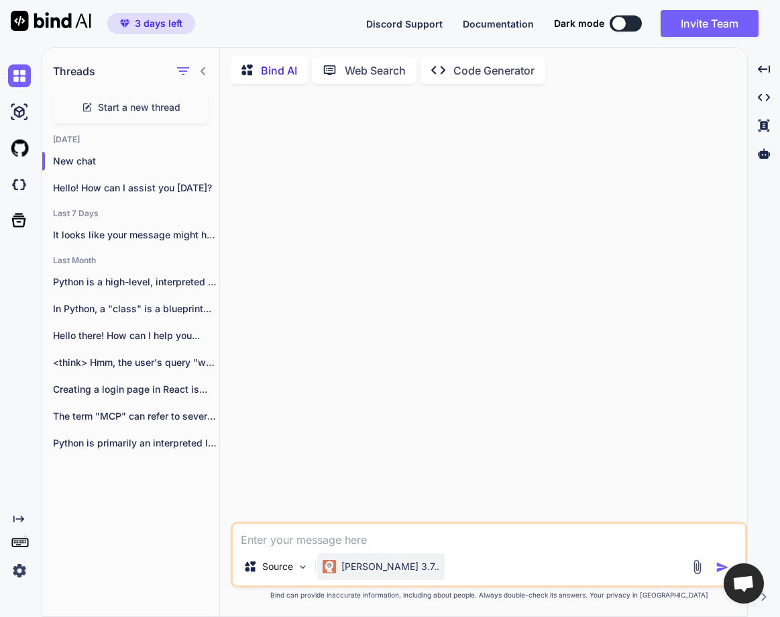
click at [340, 568] on div "[PERSON_NAME] 3.7.." at bounding box center [381, 566] width 117 height 13
click at [273, 564] on p "Source" at bounding box center [277, 566] width 31 height 13
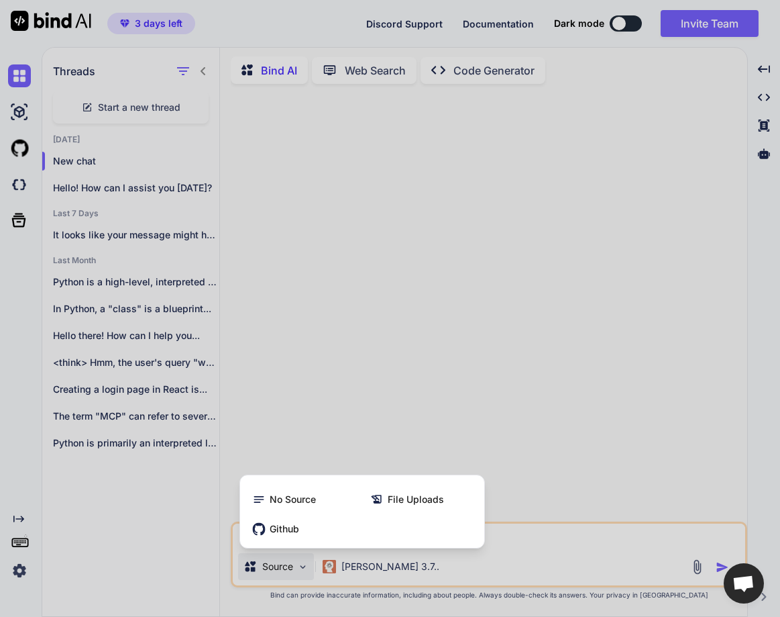
click at [348, 557] on div at bounding box center [390, 308] width 780 height 617
type textarea "x"
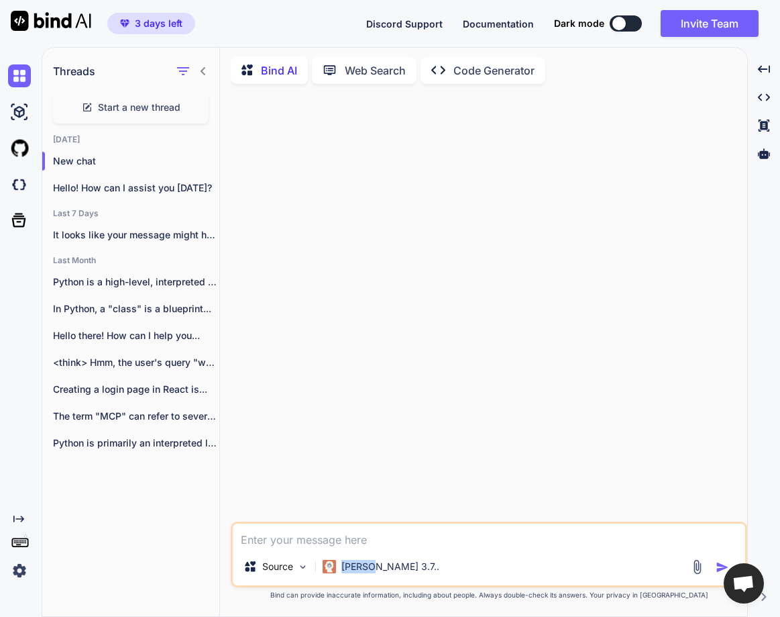
click at [348, 557] on div "[PERSON_NAME] 3.7.." at bounding box center [380, 566] width 127 height 27
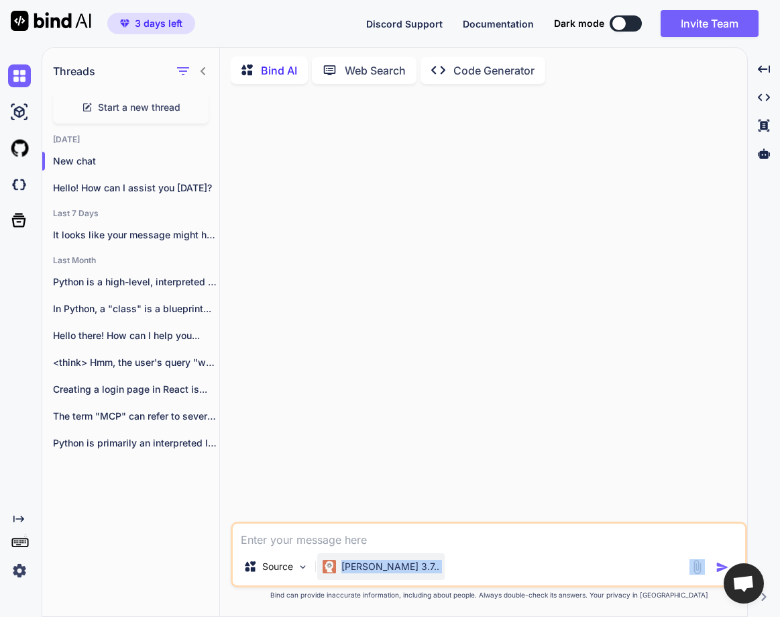
click at [350, 555] on div "[PERSON_NAME] 3.7.." at bounding box center [380, 566] width 127 height 27
click at [335, 399] on div at bounding box center [490, 308] width 514 height 427
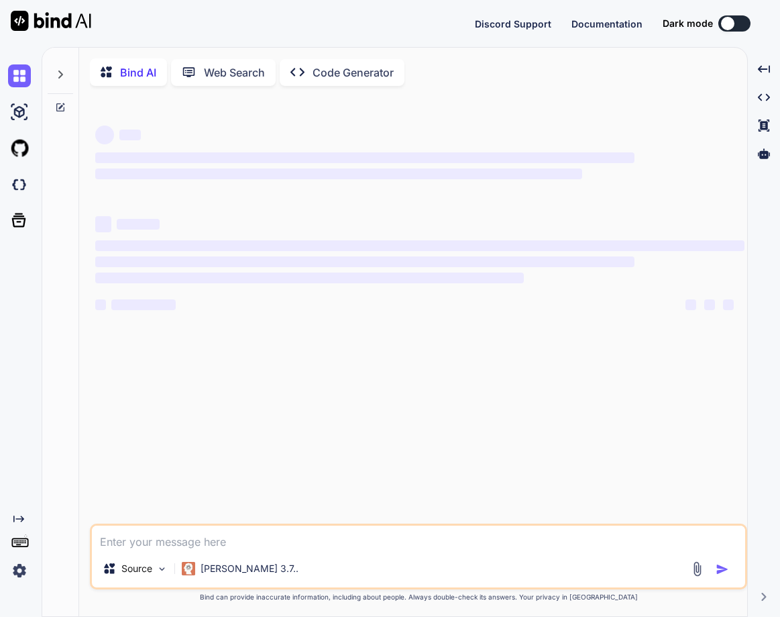
click at [219, 568] on p "Claude 3.7.." at bounding box center [250, 568] width 98 height 13
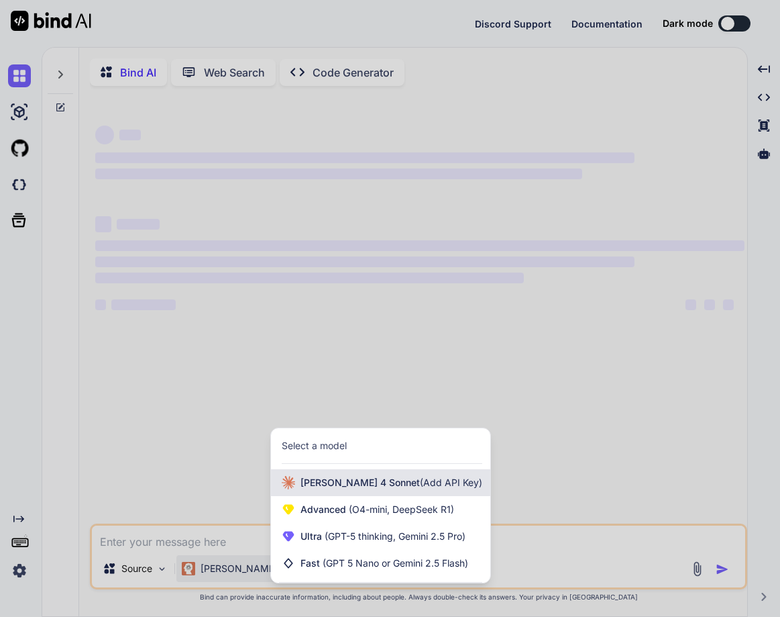
click at [331, 488] on span "Claude 4 Sonnet (Add API Key)" at bounding box center [392, 482] width 182 height 13
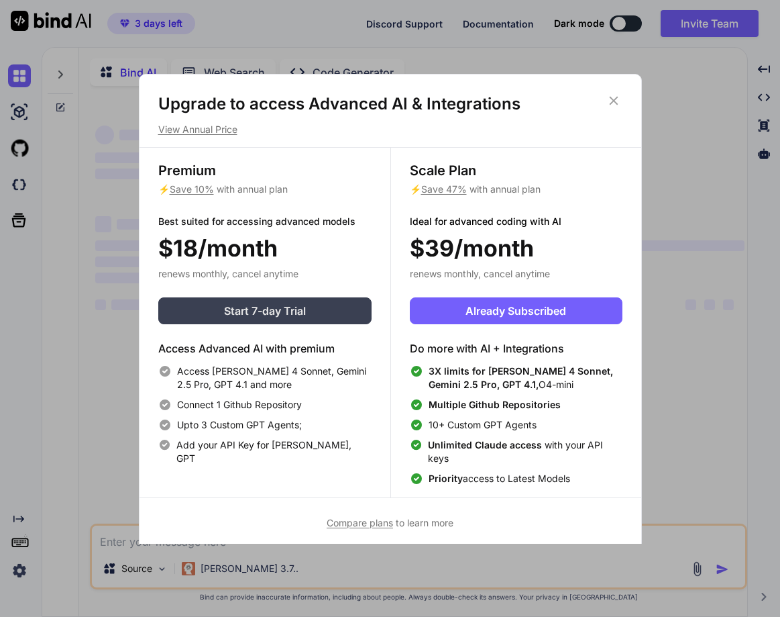
click at [310, 309] on button "Start 7-day Trial" at bounding box center [264, 310] width 213 height 27
type textarea "x"
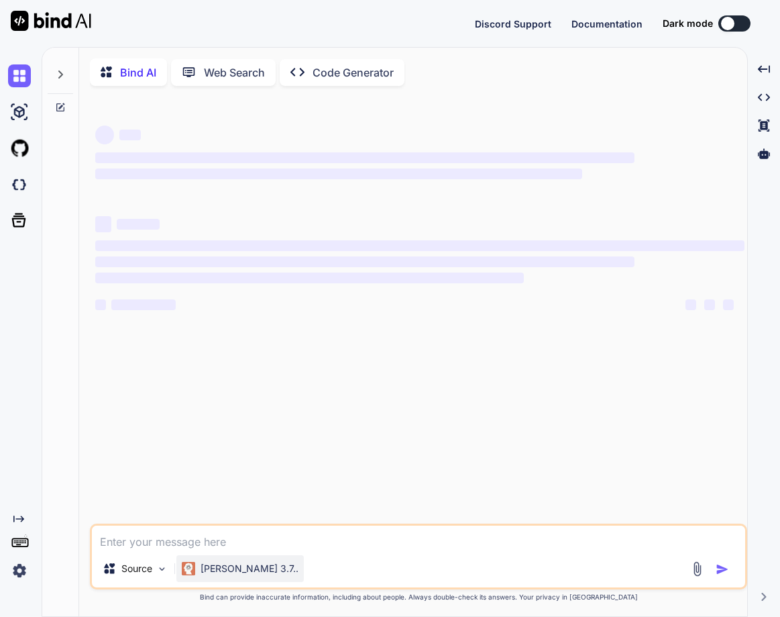
click at [214, 570] on p "[PERSON_NAME] 3.7.." at bounding box center [250, 568] width 98 height 13
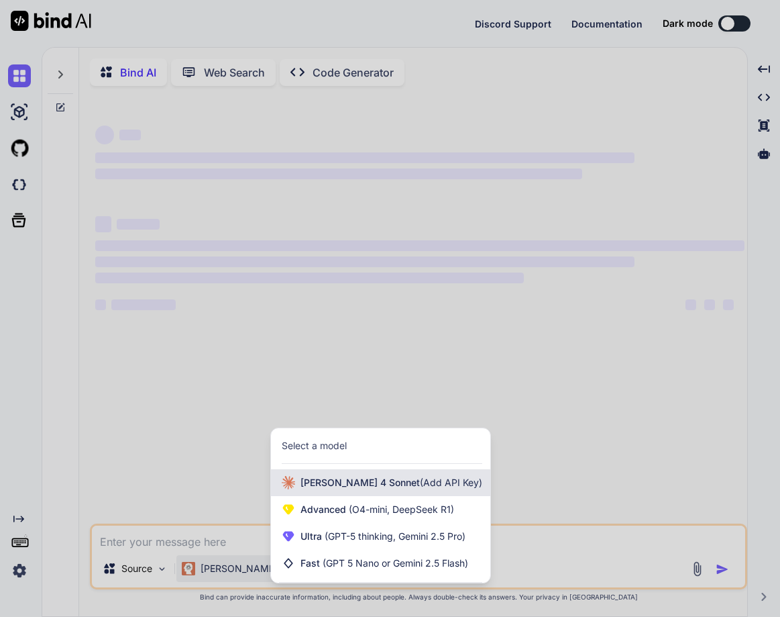
click at [324, 479] on span "[PERSON_NAME] 4 Sonnet (Add API Key)" at bounding box center [392, 482] width 182 height 13
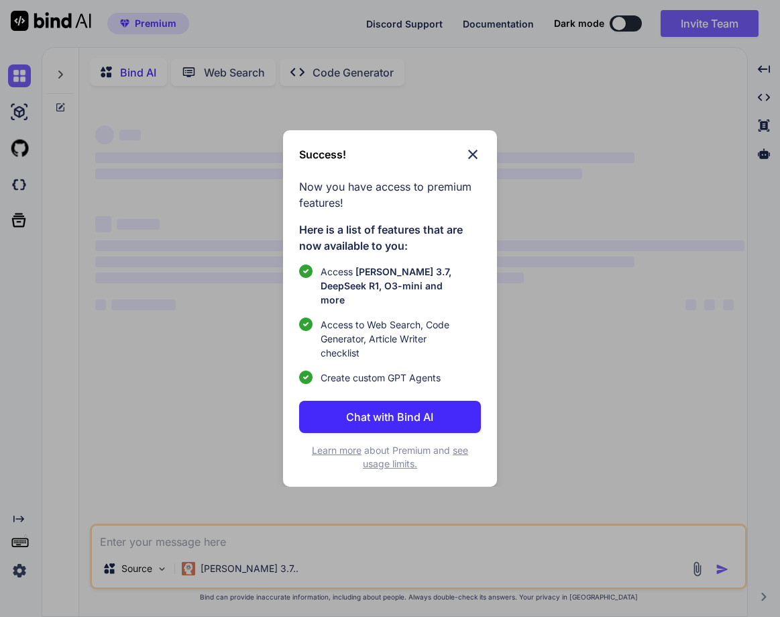
click at [470, 158] on img at bounding box center [473, 154] width 16 height 16
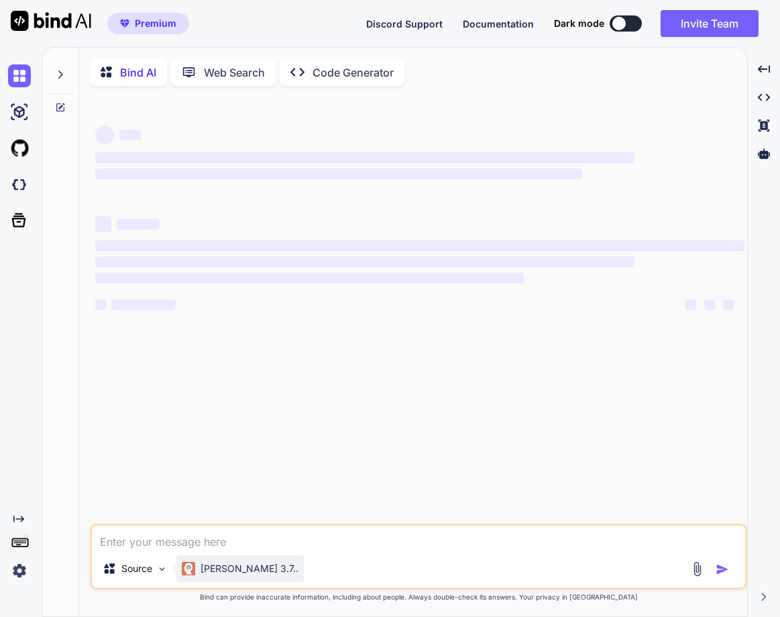
click at [235, 566] on p "Claude 3.7.." at bounding box center [250, 568] width 98 height 13
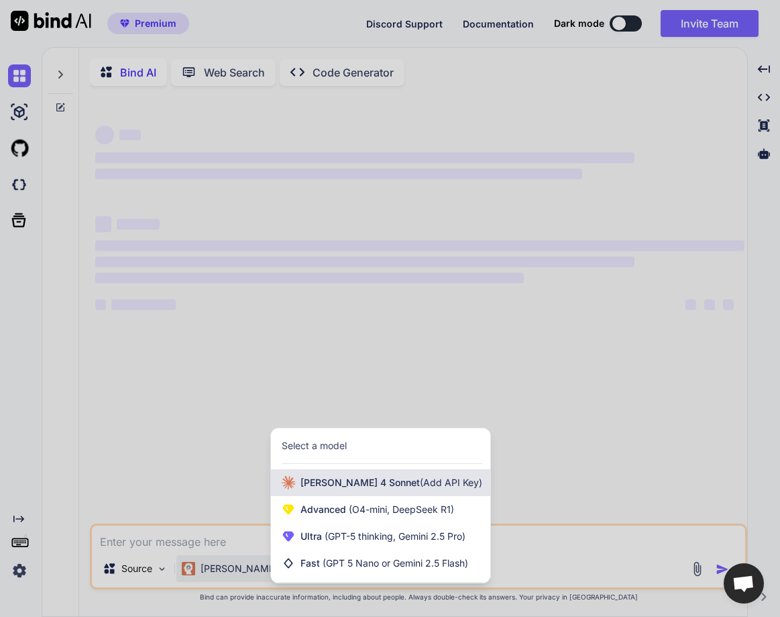
click at [321, 488] on span "Claude 4 Sonnet (Add API Key)" at bounding box center [392, 482] width 182 height 13
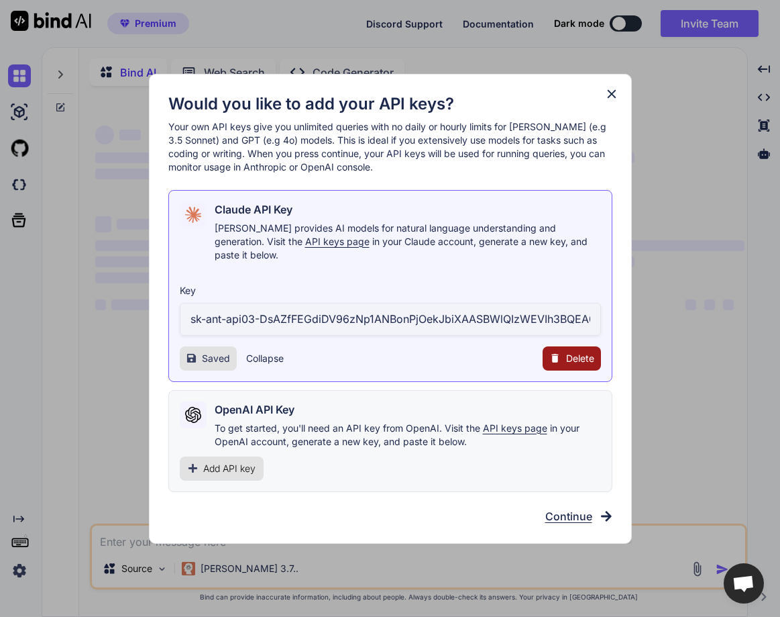
click at [240, 456] on div "Add API key" at bounding box center [222, 468] width 84 height 24
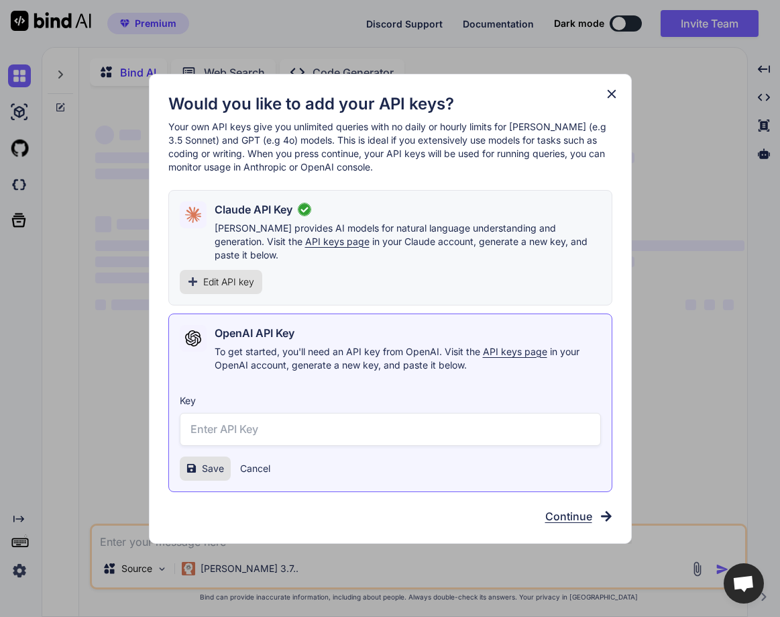
click at [239, 424] on input "text" at bounding box center [390, 429] width 421 height 33
type textarea "x"
type input "ads"
type textarea "x"
type input "adsweqwdawqdas"
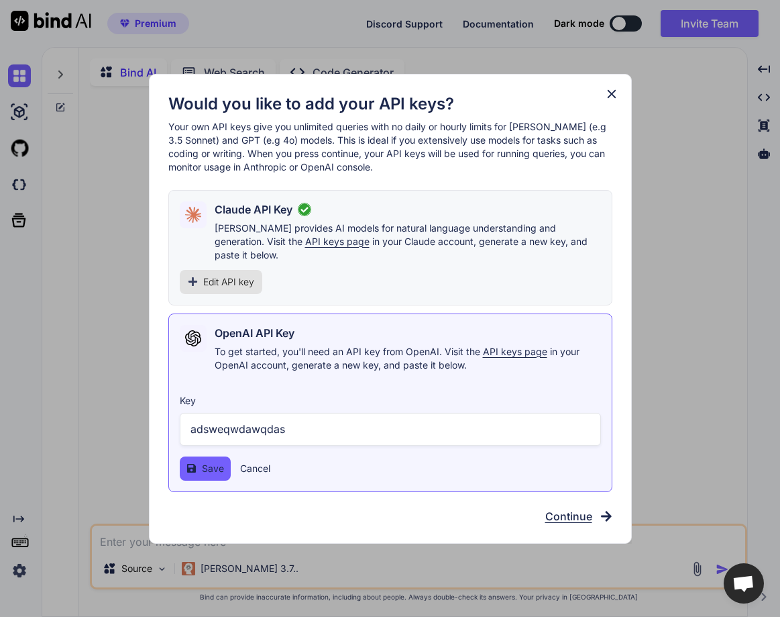
click at [190, 464] on icon at bounding box center [191, 468] width 9 height 9
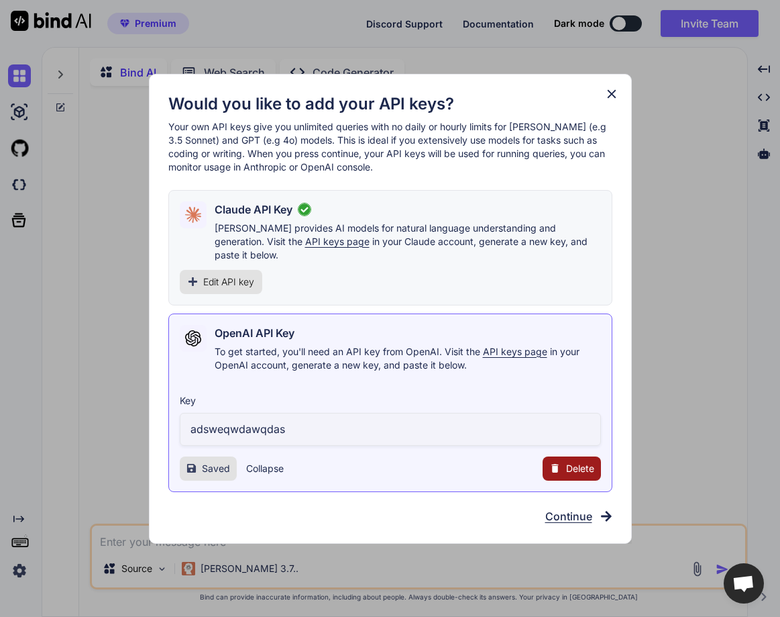
click at [615, 93] on icon at bounding box center [611, 94] width 15 height 15
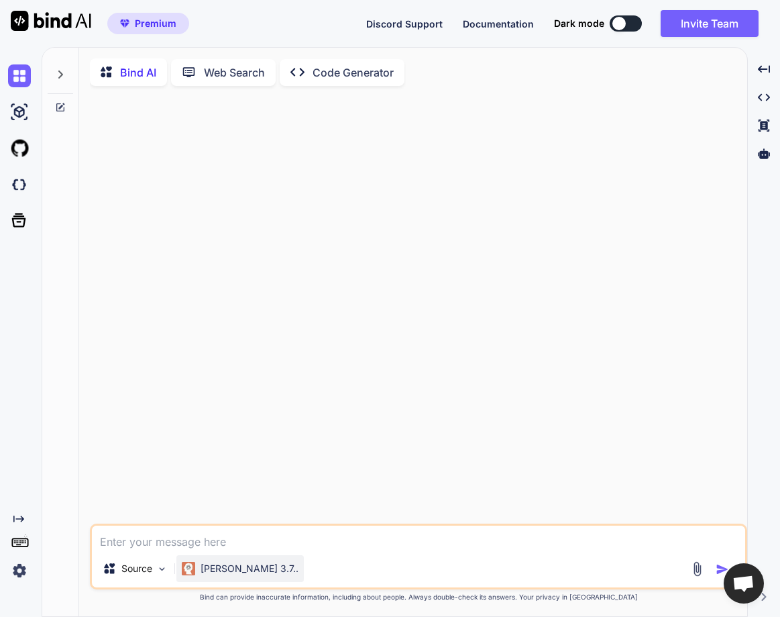
click at [201, 572] on p "Claude 3.7.." at bounding box center [250, 568] width 98 height 13
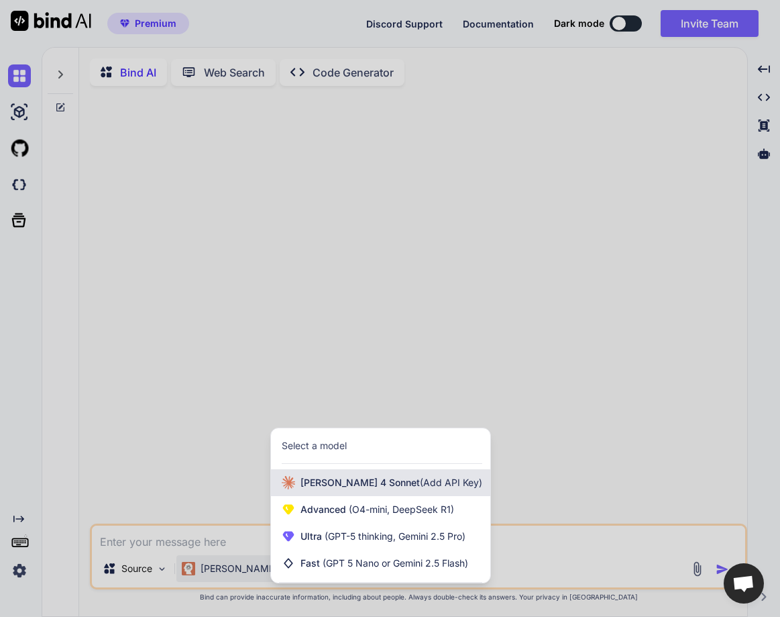
click at [359, 489] on span "Claude 4 Sonnet (Add API Key)" at bounding box center [392, 482] width 182 height 13
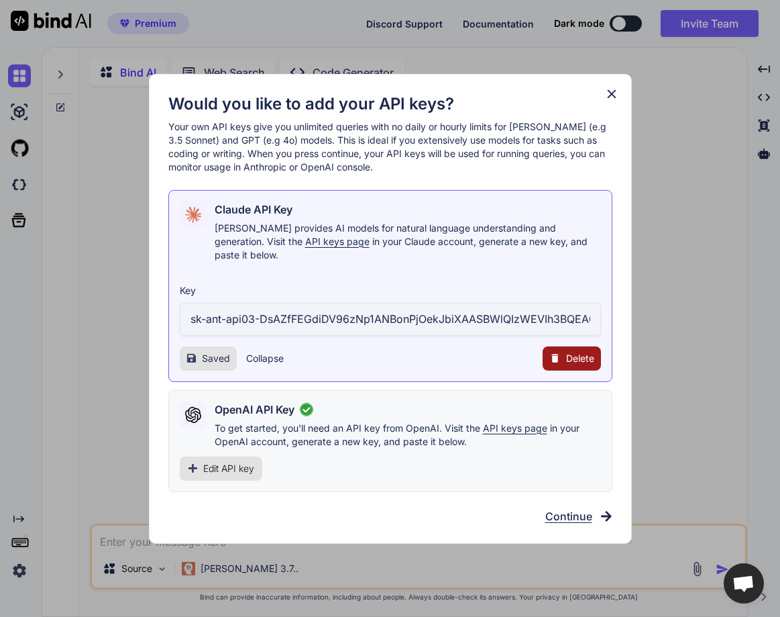
click at [231, 466] on span "Edit API key" at bounding box center [228, 468] width 51 height 13
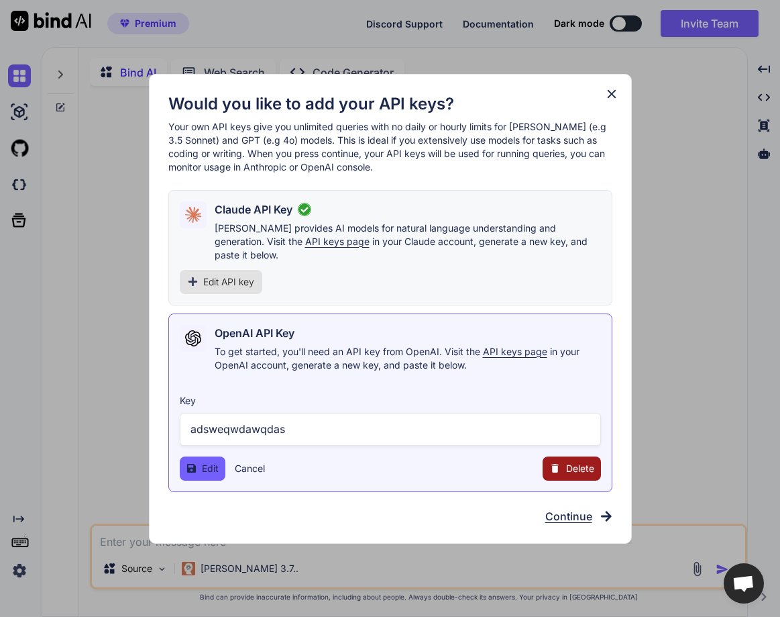
click at [200, 462] on button "Edit" at bounding box center [203, 468] width 46 height 24
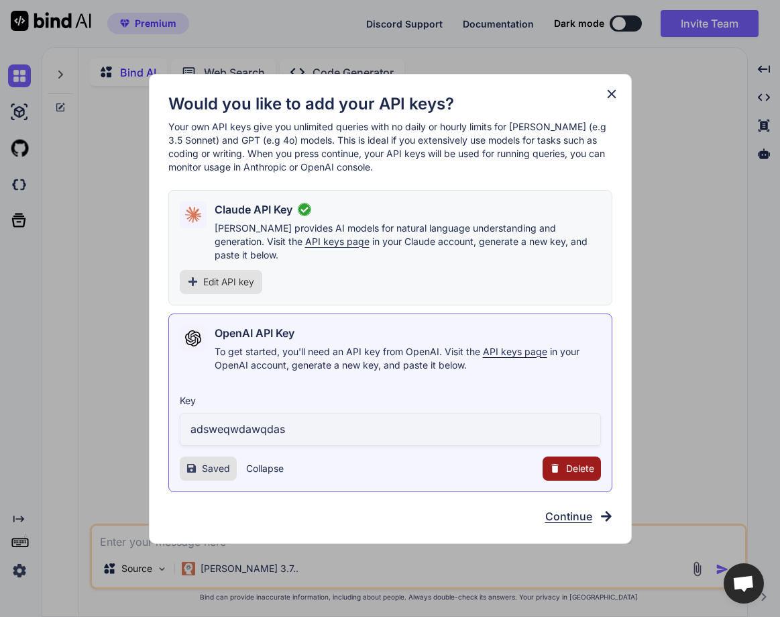
click at [613, 98] on icon at bounding box center [611, 93] width 9 height 9
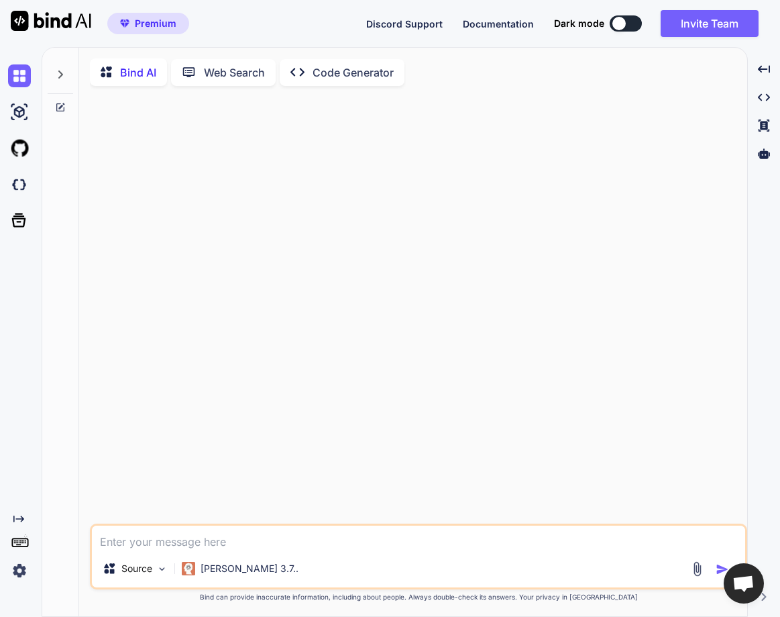
click at [208, 539] on textarea at bounding box center [418, 537] width 653 height 24
click at [12, 203] on div at bounding box center [22, 220] width 28 height 35
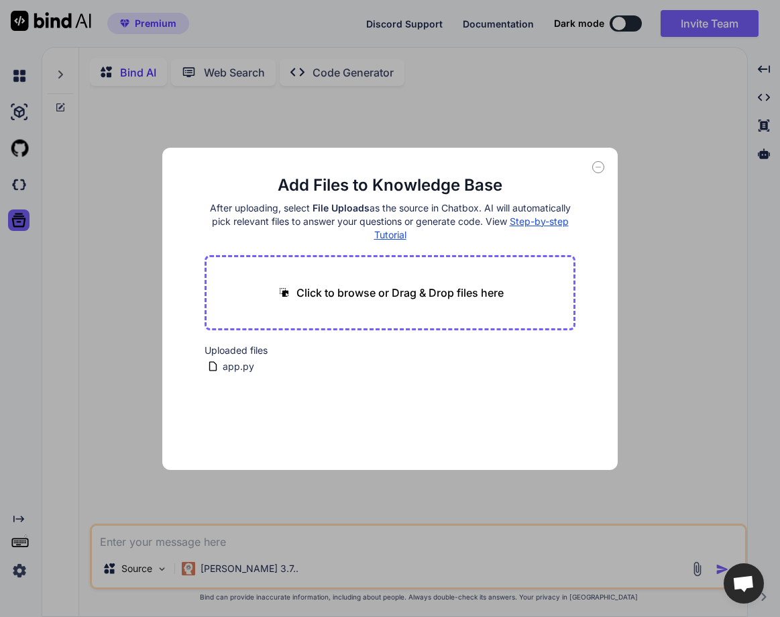
click at [17, 182] on div "Add Files to Knowledge Base After uploading, select File Uploads as the source …" at bounding box center [390, 308] width 780 height 617
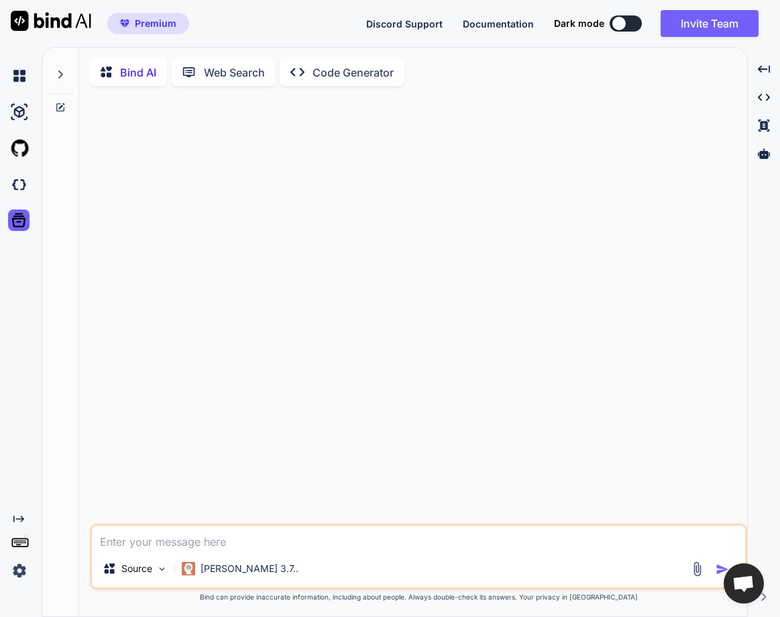
click at [17, 182] on img at bounding box center [19, 184] width 23 height 23
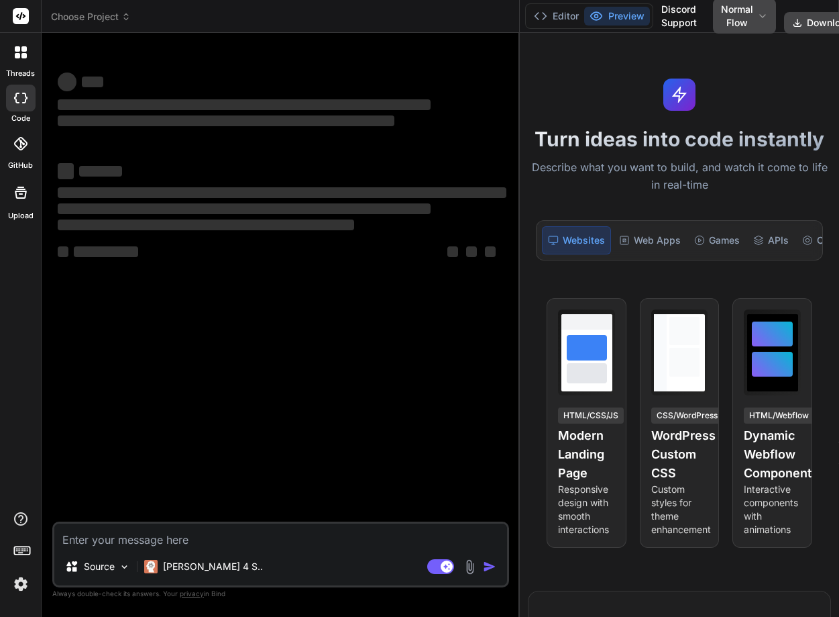
drag, startPoint x: 303, startPoint y: 211, endPoint x: 539, endPoint y: 229, distance: 236.1
click at [539, 229] on div "Choose Project Created with Pixso. Bind AI Web Search Created with Pixso. Code …" at bounding box center [441, 308] width 798 height 617
click at [201, 532] on textarea at bounding box center [280, 535] width 453 height 24
type textarea "x"
type textarea "a"
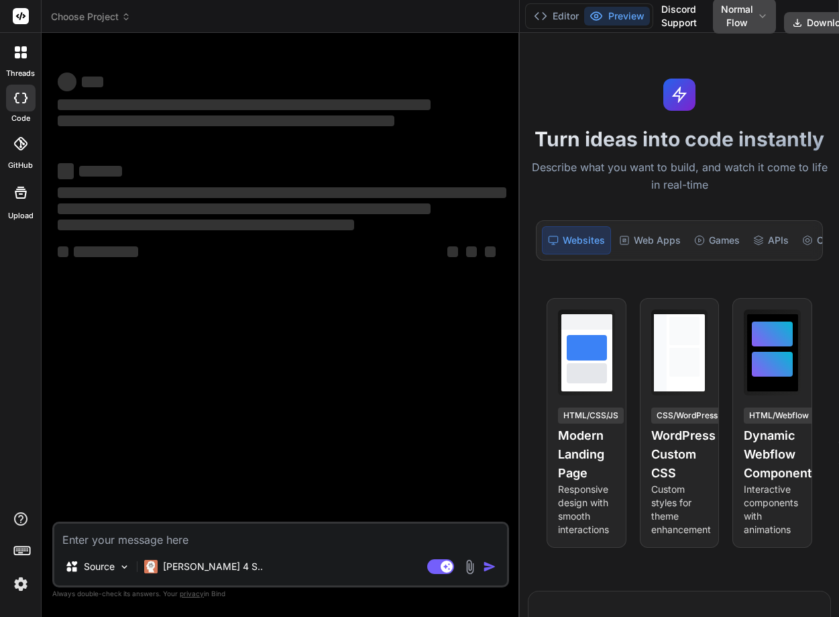
type textarea "x"
type textarea "as"
type textarea "x"
type textarea "asd"
type textarea "x"
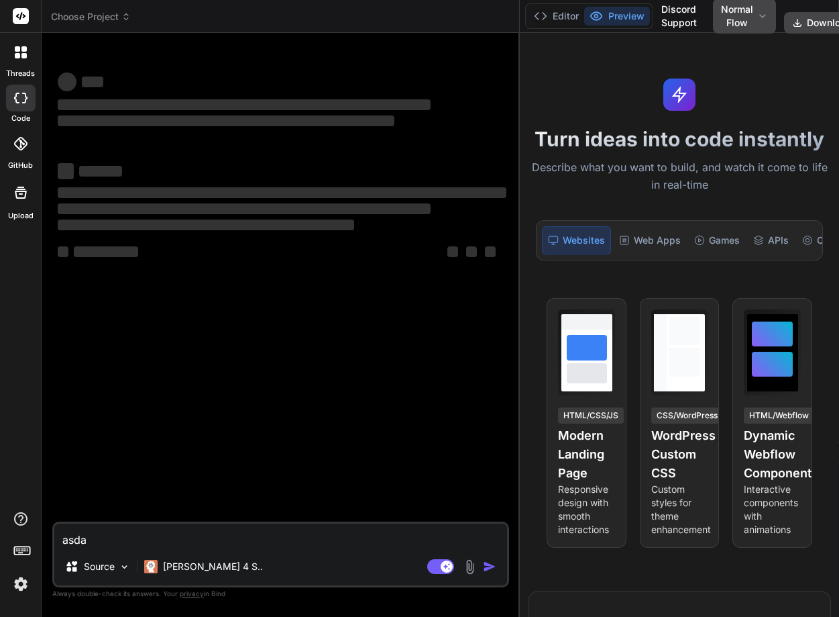
type textarea "asdas"
type textarea "x"
type textarea "asdasd"
type textarea "x"
type textarea "asdasda"
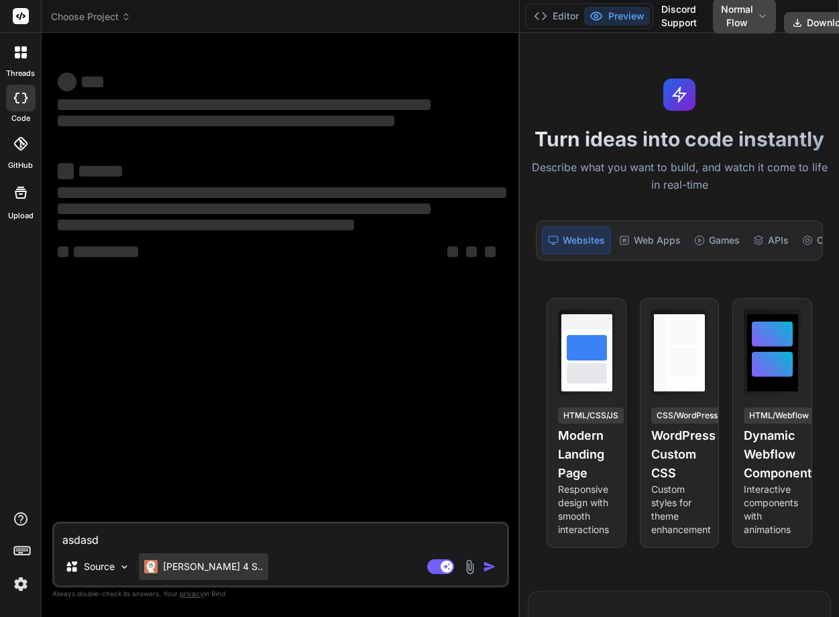
type textarea "x"
type textarea "asdasdasd"
type textarea "x"
type textarea "asdasdasda"
type textarea "x"
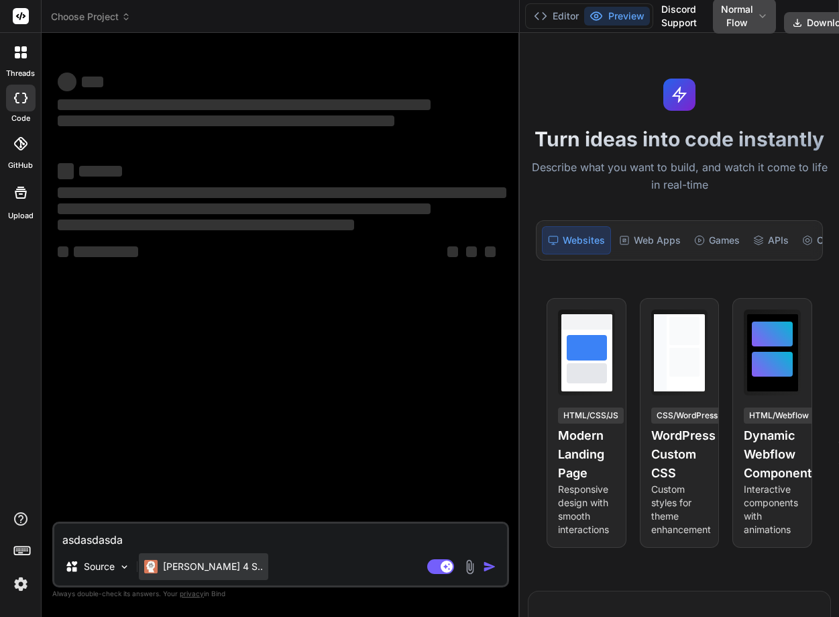
type textarea "asdasdasda"
click at [201, 566] on p "[PERSON_NAME] 4 S.." at bounding box center [213, 566] width 100 height 13
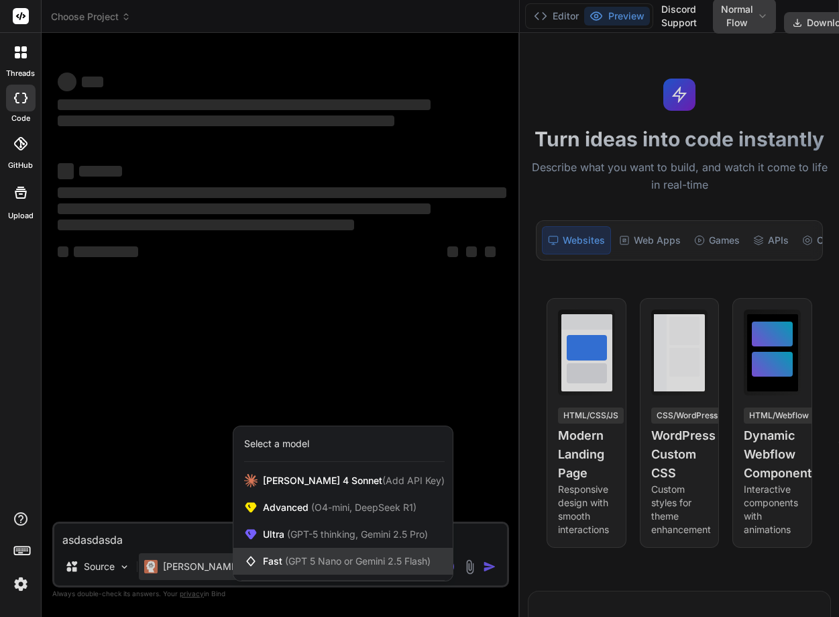
click at [274, 565] on span "Fast (GPT 5 Nano or Gemini 2.5 Flash)" at bounding box center [347, 560] width 168 height 13
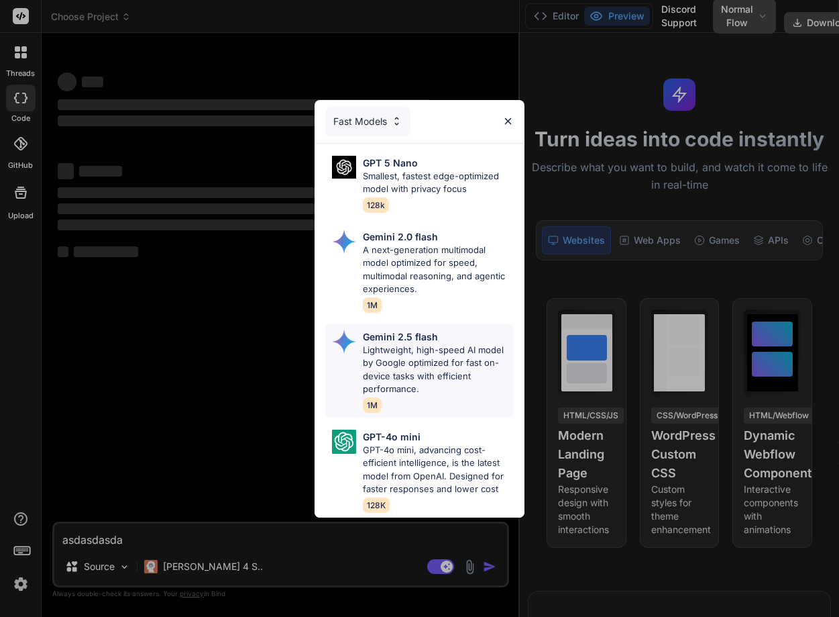
click at [384, 352] on p "Lightweight, high-speed AI model by Google optimized for fast on-device tasks w…" at bounding box center [438, 369] width 151 height 52
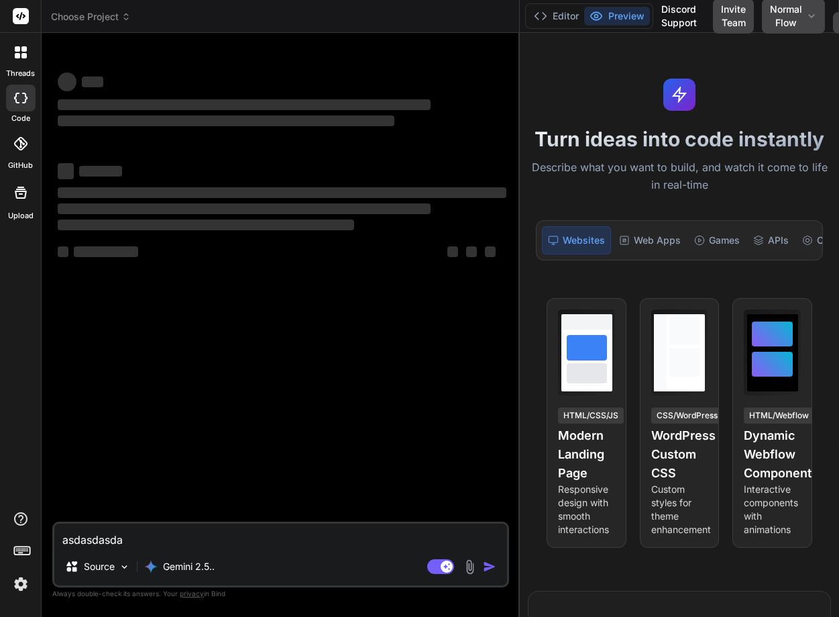
click at [180, 539] on textarea "asdasdasda" at bounding box center [280, 535] width 453 height 24
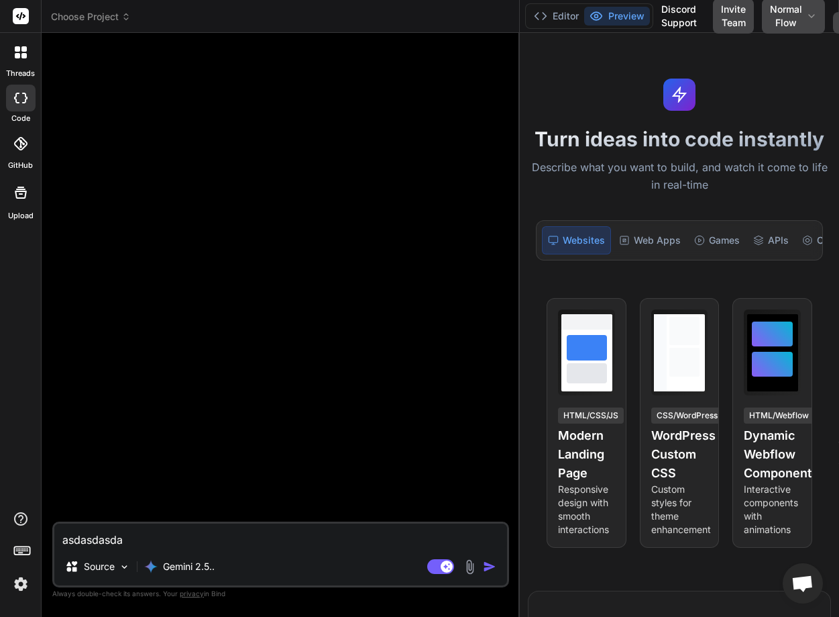
click at [488, 564] on img "button" at bounding box center [489, 566] width 13 height 13
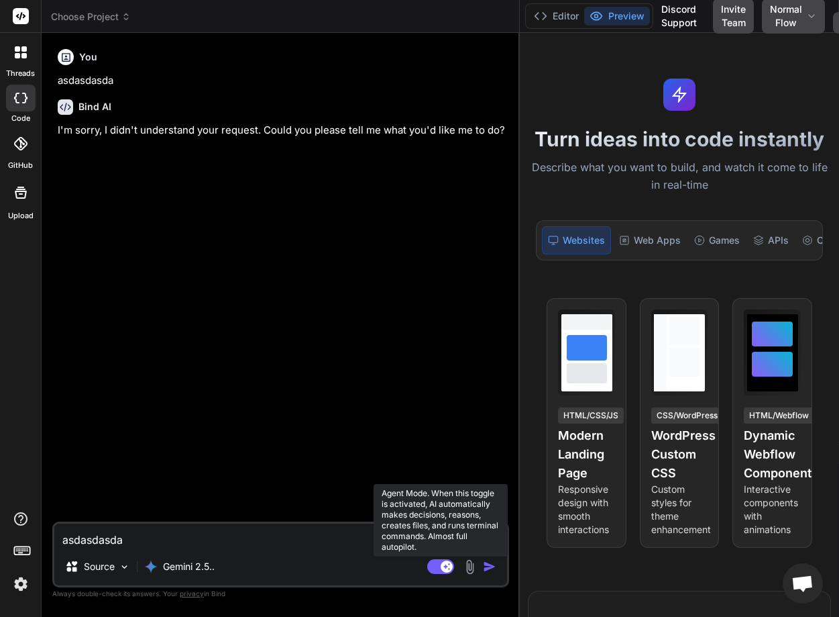
click at [437, 568] on rect at bounding box center [440, 566] width 27 height 15
type textarea "x"
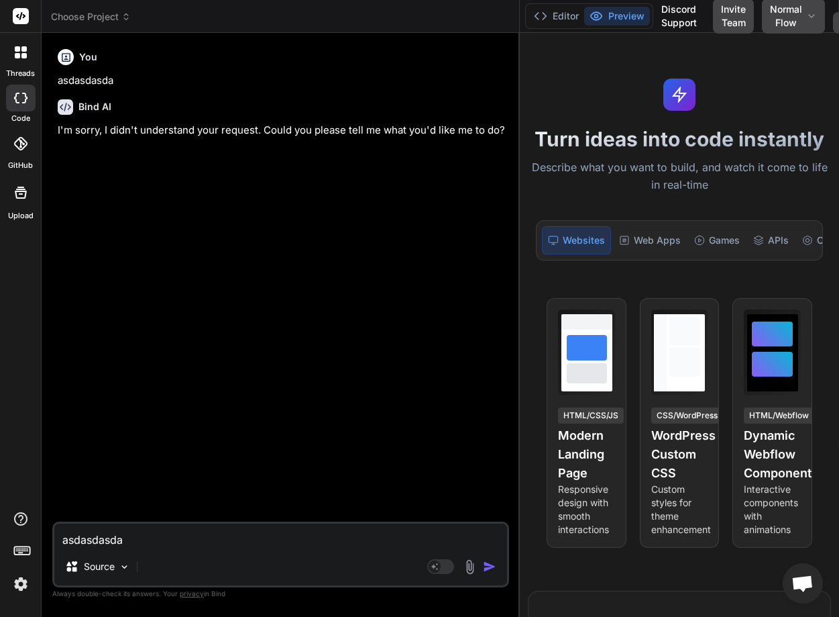
click at [248, 538] on textarea "asdasdasda" at bounding box center [280, 535] width 453 height 24
type textarea "h"
type textarea "x"
type textarea "he"
type textarea "x"
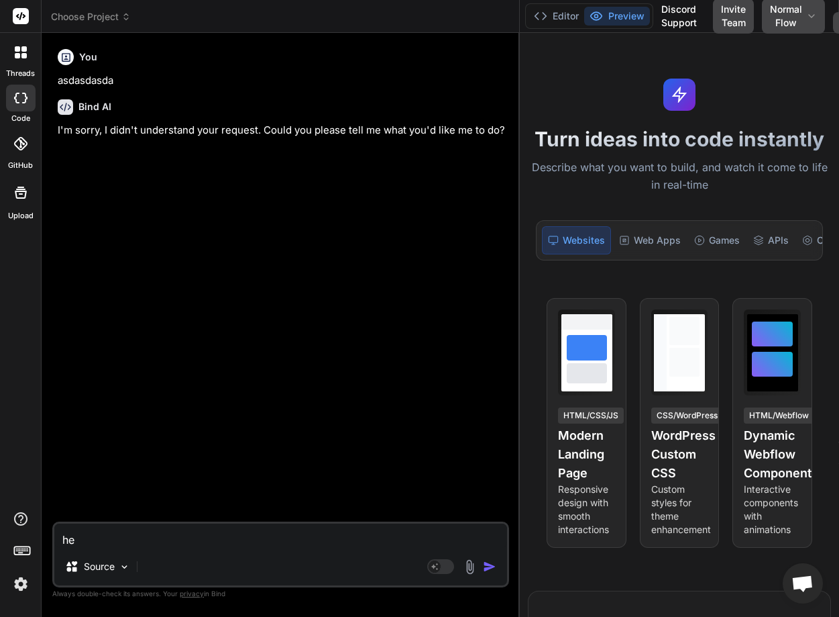
type textarea "hel"
type textarea "x"
type textarea "hell"
type textarea "x"
type textarea "hello"
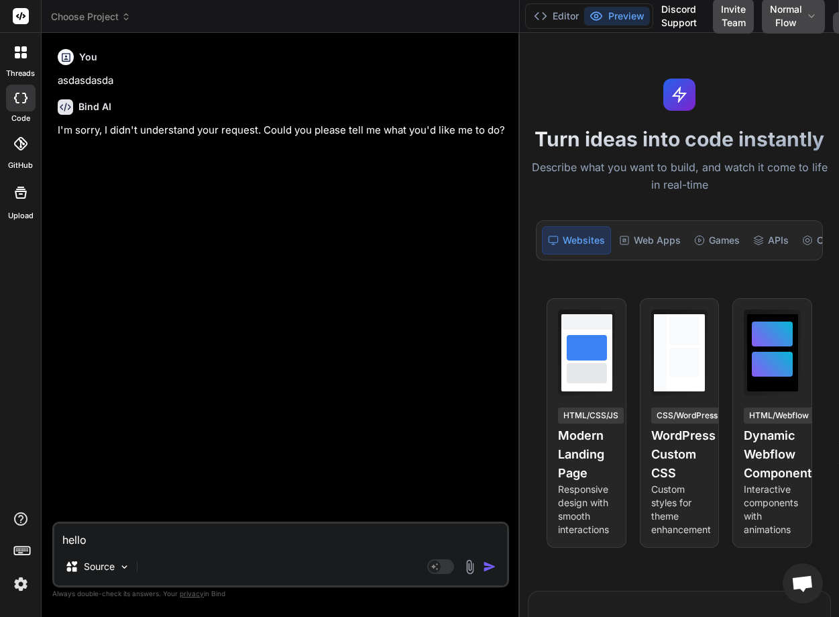
type textarea "x"
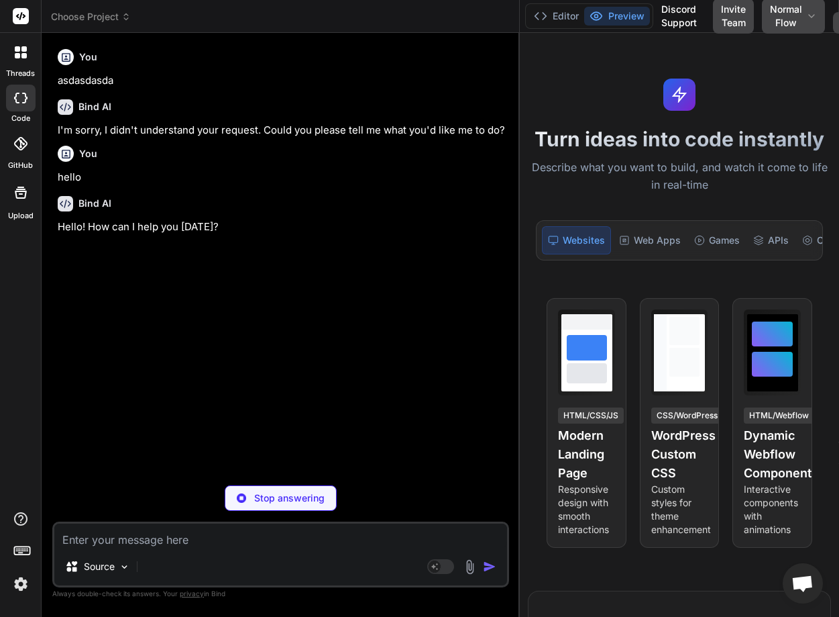
type textarea "x"
